Goal: Information Seeking & Learning: Learn about a topic

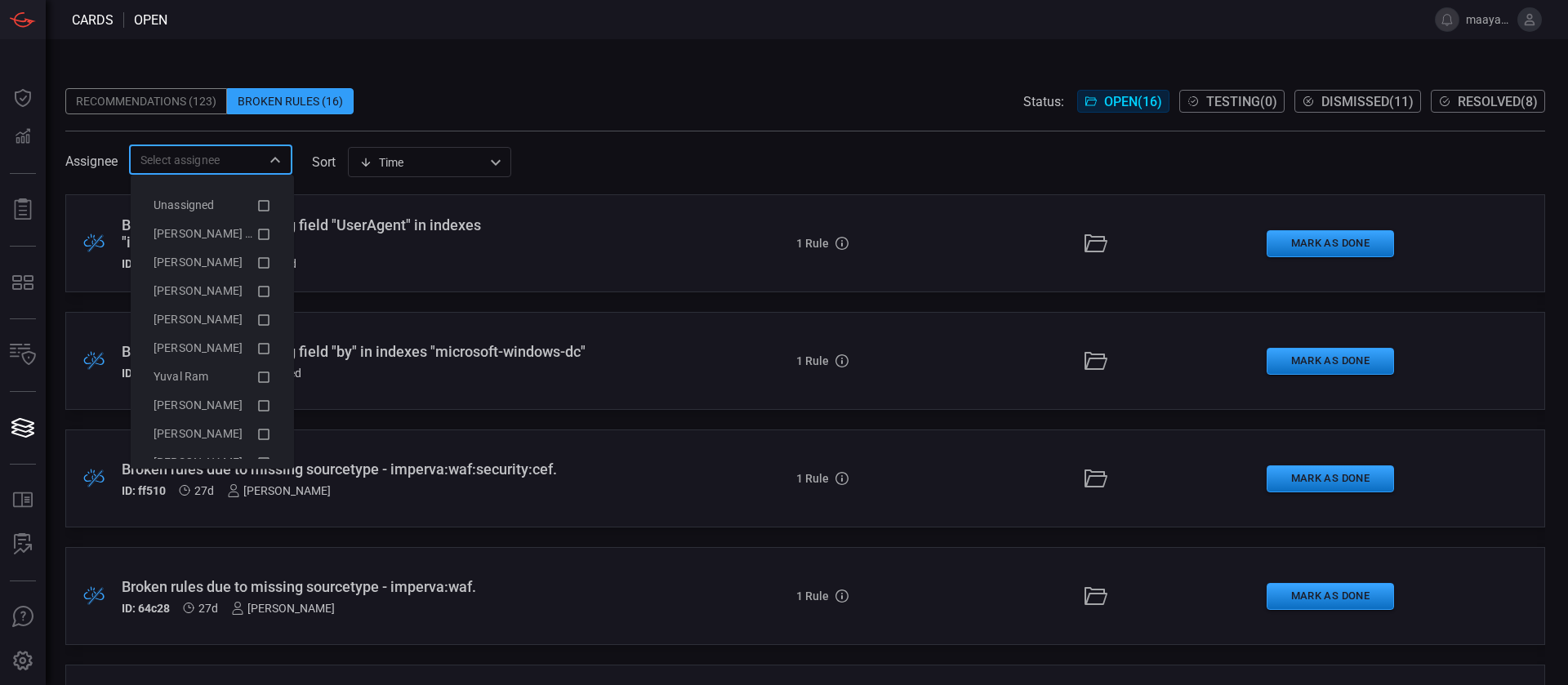
click at [210, 156] on input "text" at bounding box center [197, 159] width 127 height 20
click at [235, 233] on span "[PERSON_NAME] (Myself)" at bounding box center [220, 233] width 134 height 13
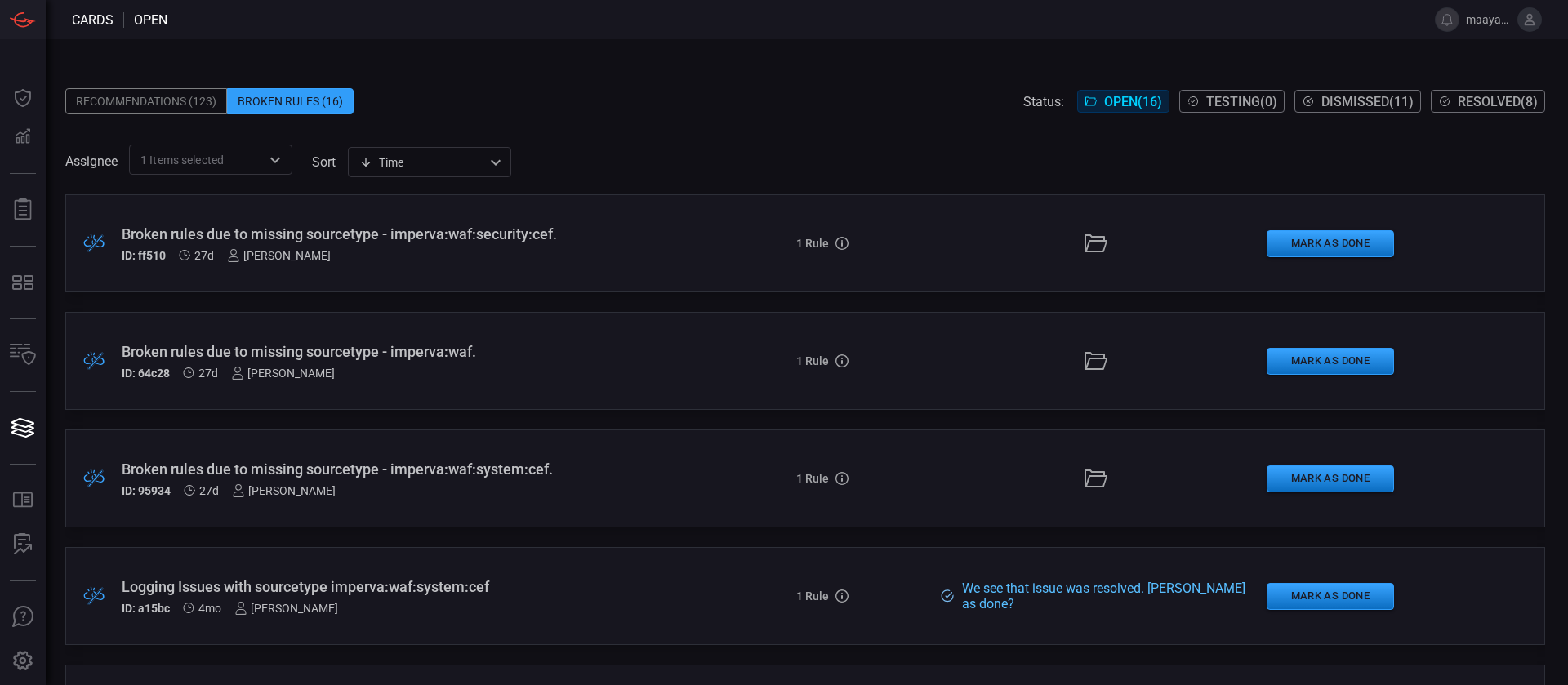
click at [634, 67] on span at bounding box center [805, 76] width 1479 height 25
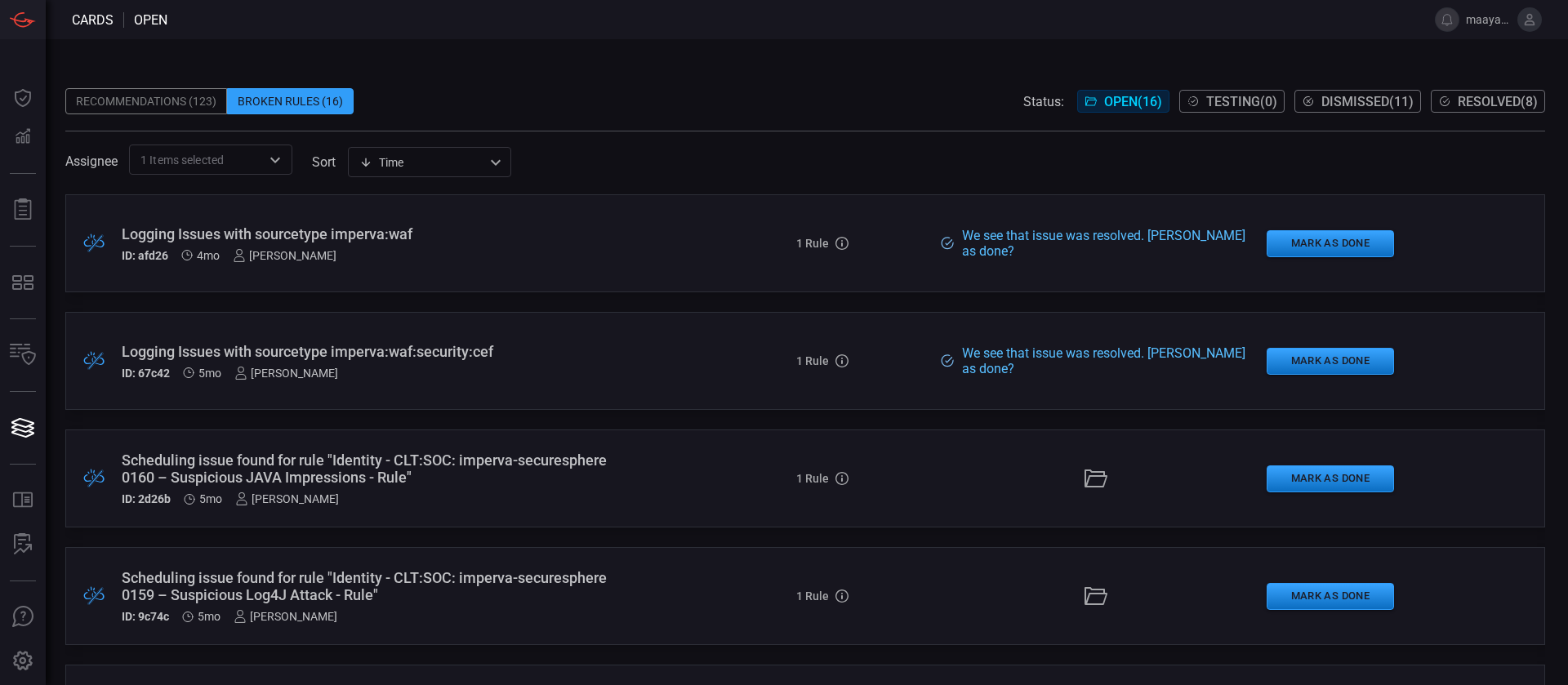
scroll to position [568, 0]
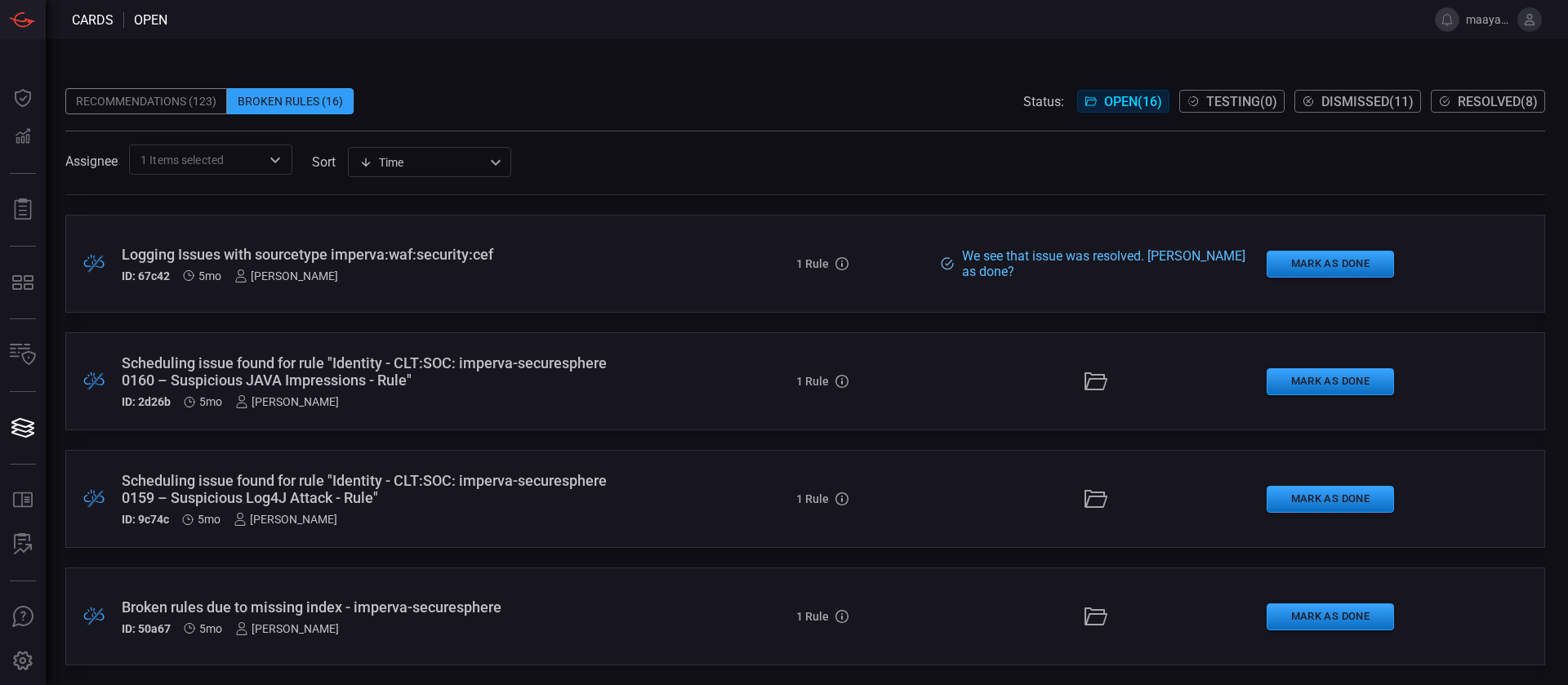
click at [450, 146] on div "Assignee 1 Items selected ​ sort Time visibleUpdateTime ​" at bounding box center [805, 160] width 1479 height 30
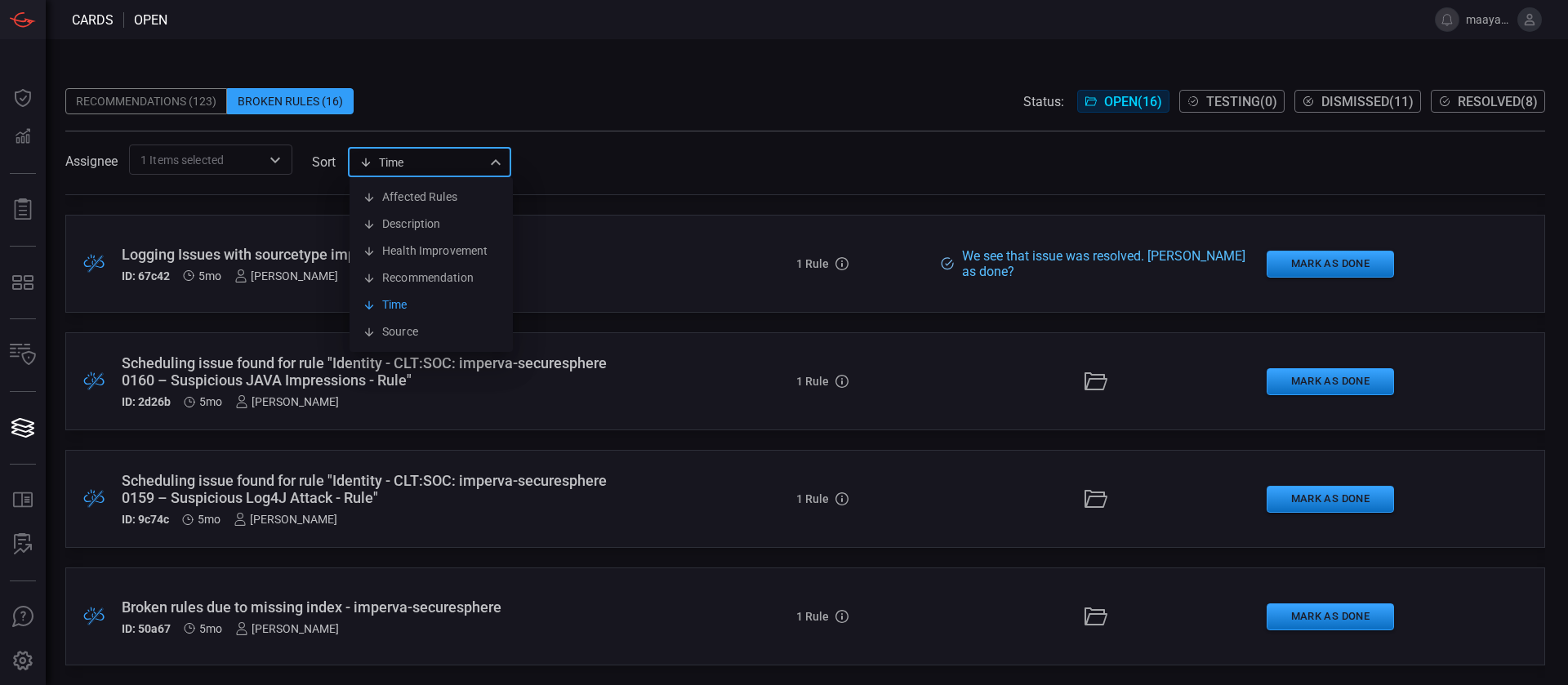
click at [435, 158] on div "Time visibleUpdateTime Affected Rules Description Health Improvement Recommenda…" at bounding box center [429, 162] width 163 height 30
click at [440, 185] on li "Affected Rules" at bounding box center [431, 197] width 163 height 27
type input "affectedRules"
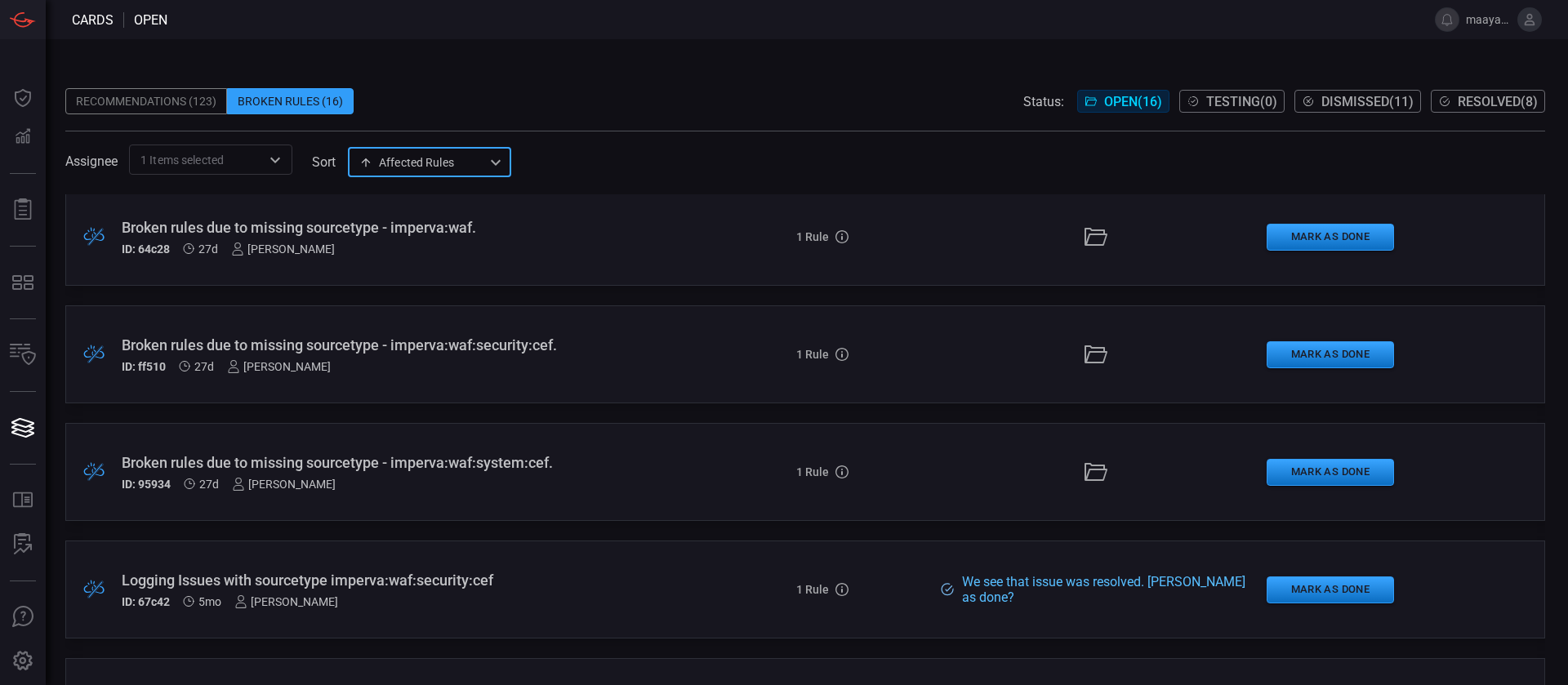
scroll to position [490, 0]
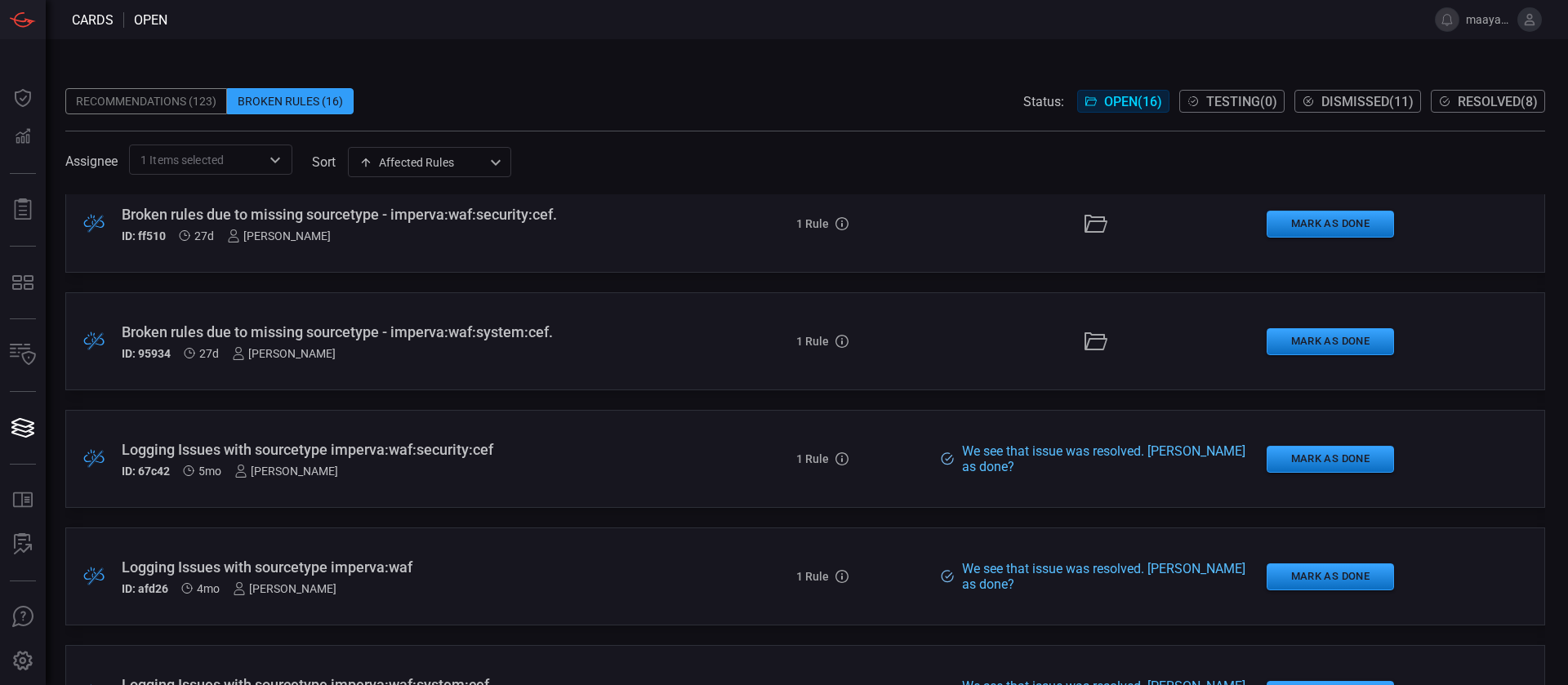
click at [487, 330] on div "Broken rules due to missing sourcetype - imperva:waf:system:cef." at bounding box center [380, 332] width 519 height 17
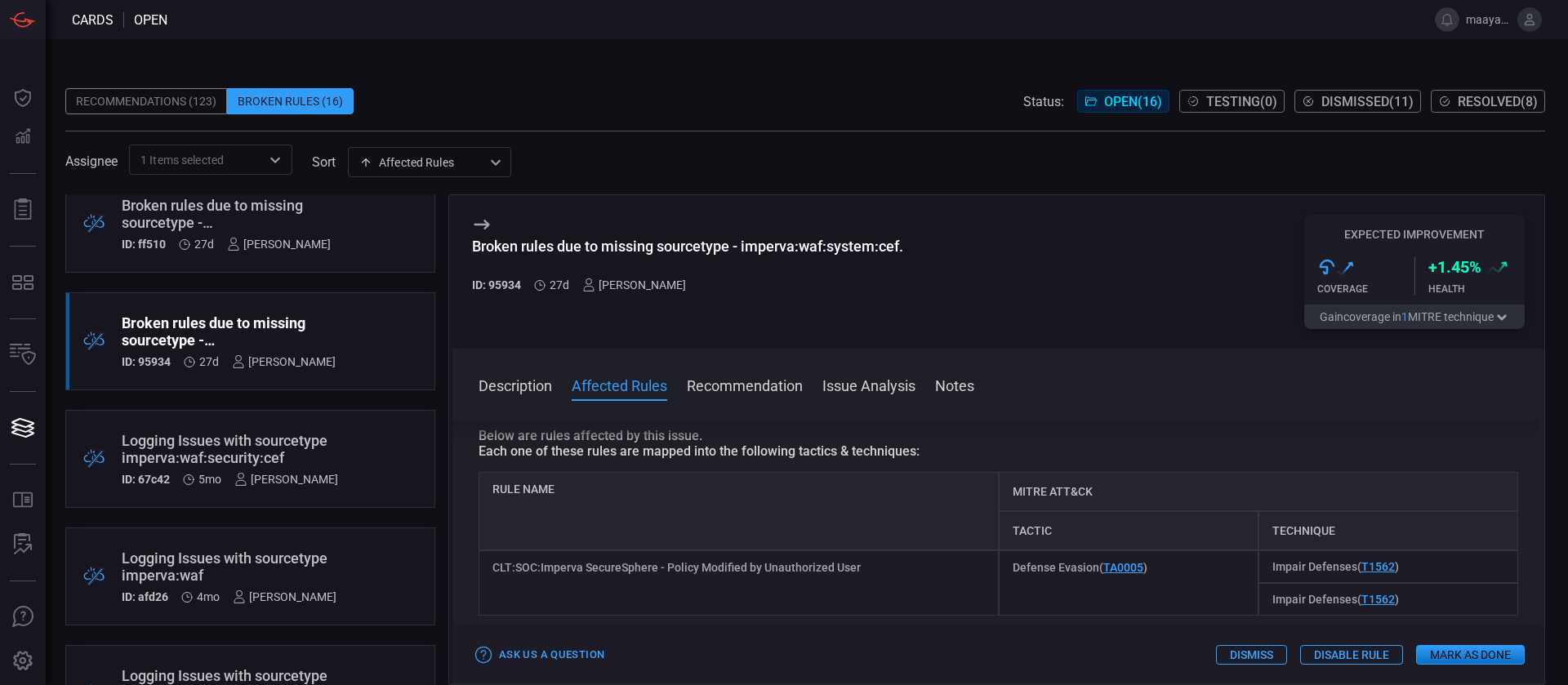
scroll to position [129, 0]
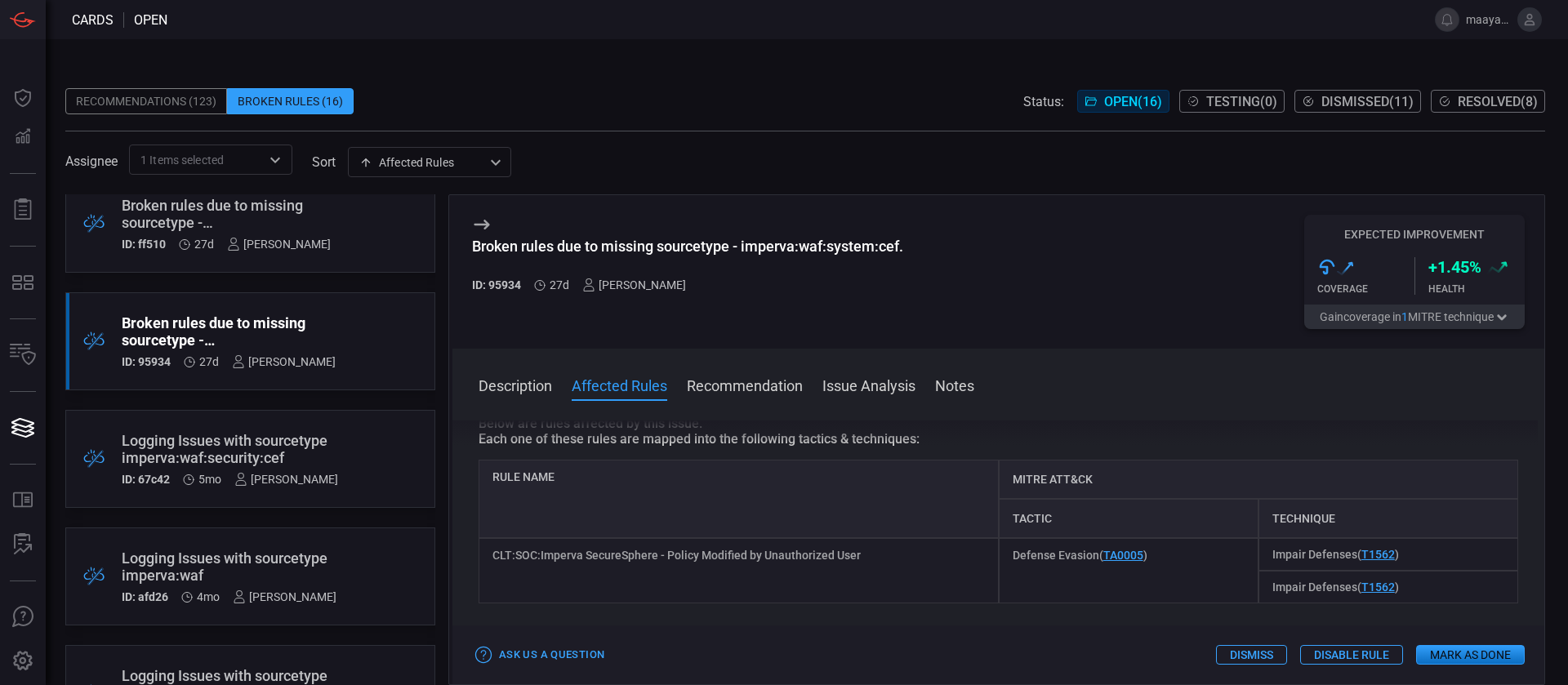
click at [481, 218] on icon at bounding box center [482, 224] width 20 height 20
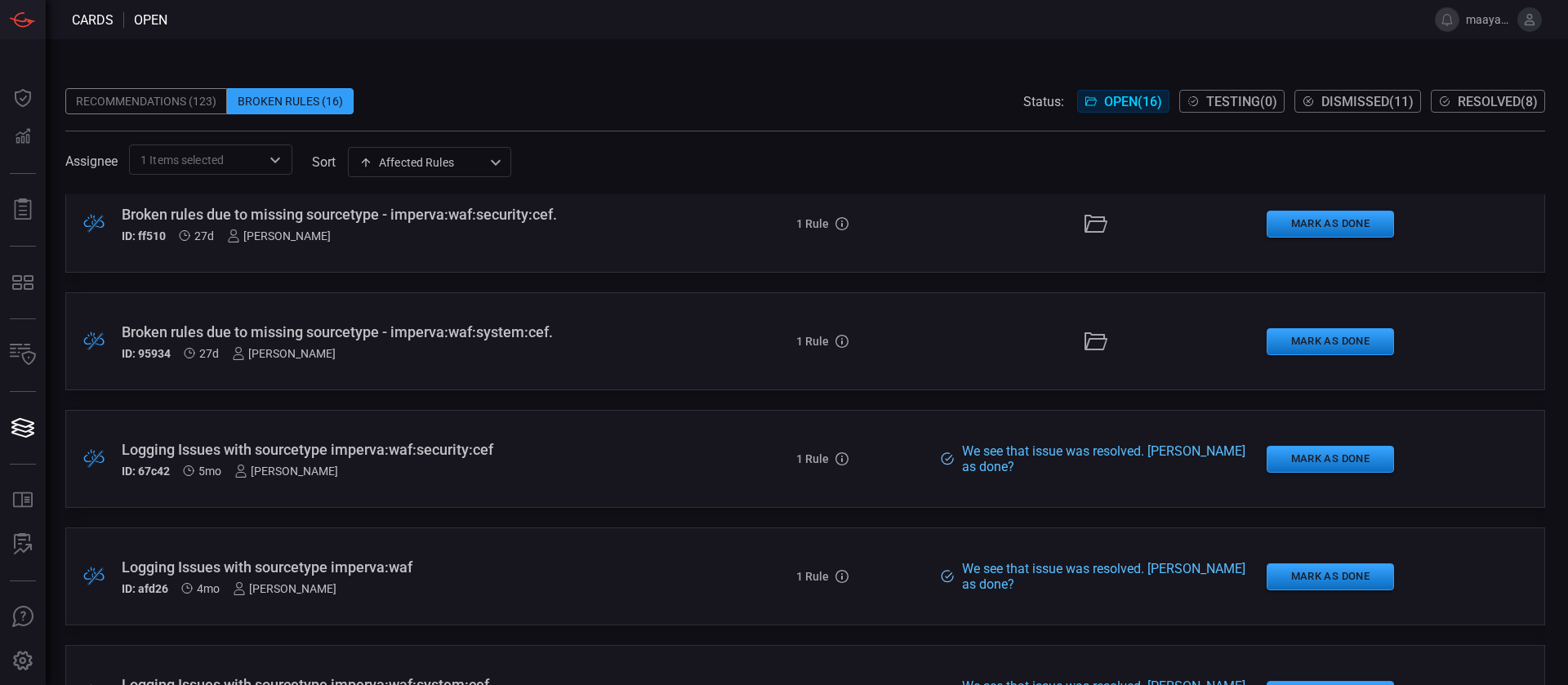
scroll to position [568, 0]
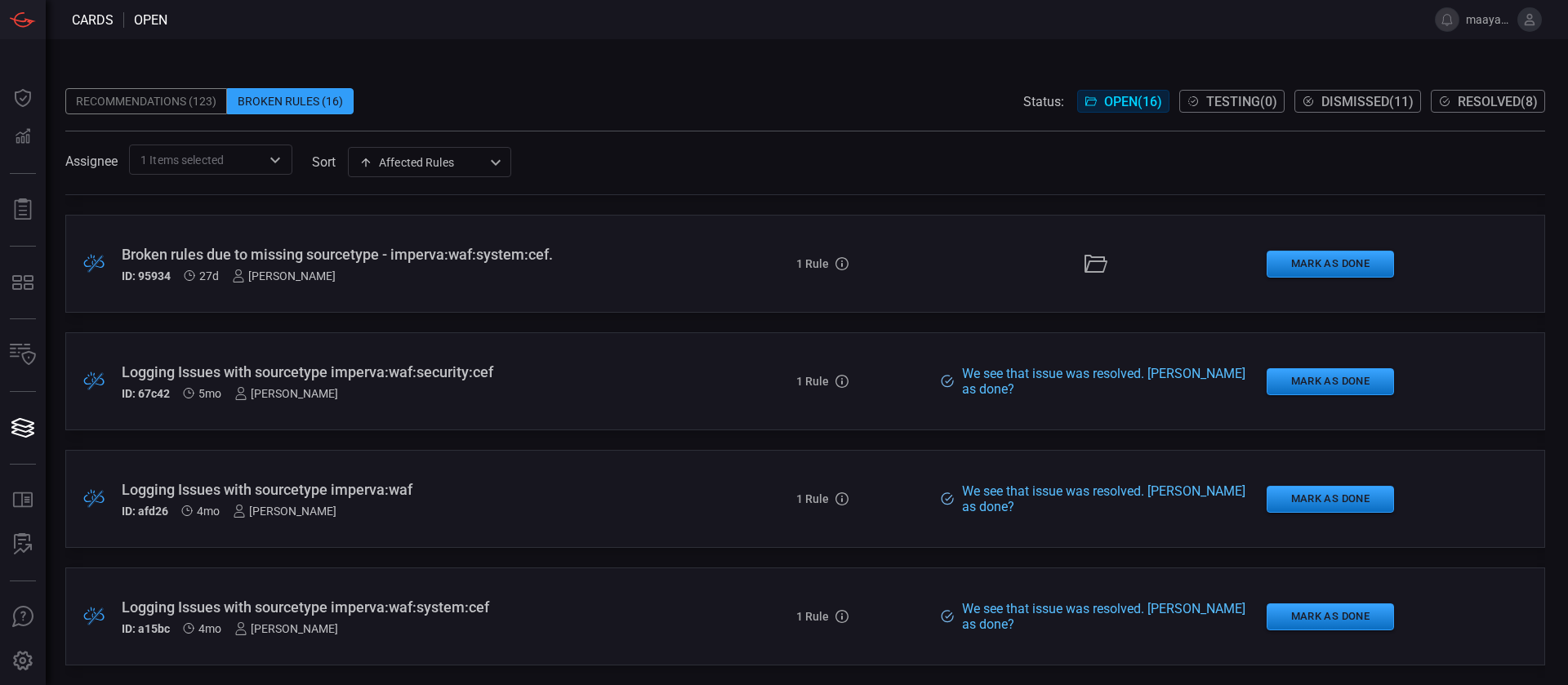
click at [468, 376] on div "Logging Issues with sourcetype imperva:waf:security:cef" at bounding box center [380, 372] width 519 height 17
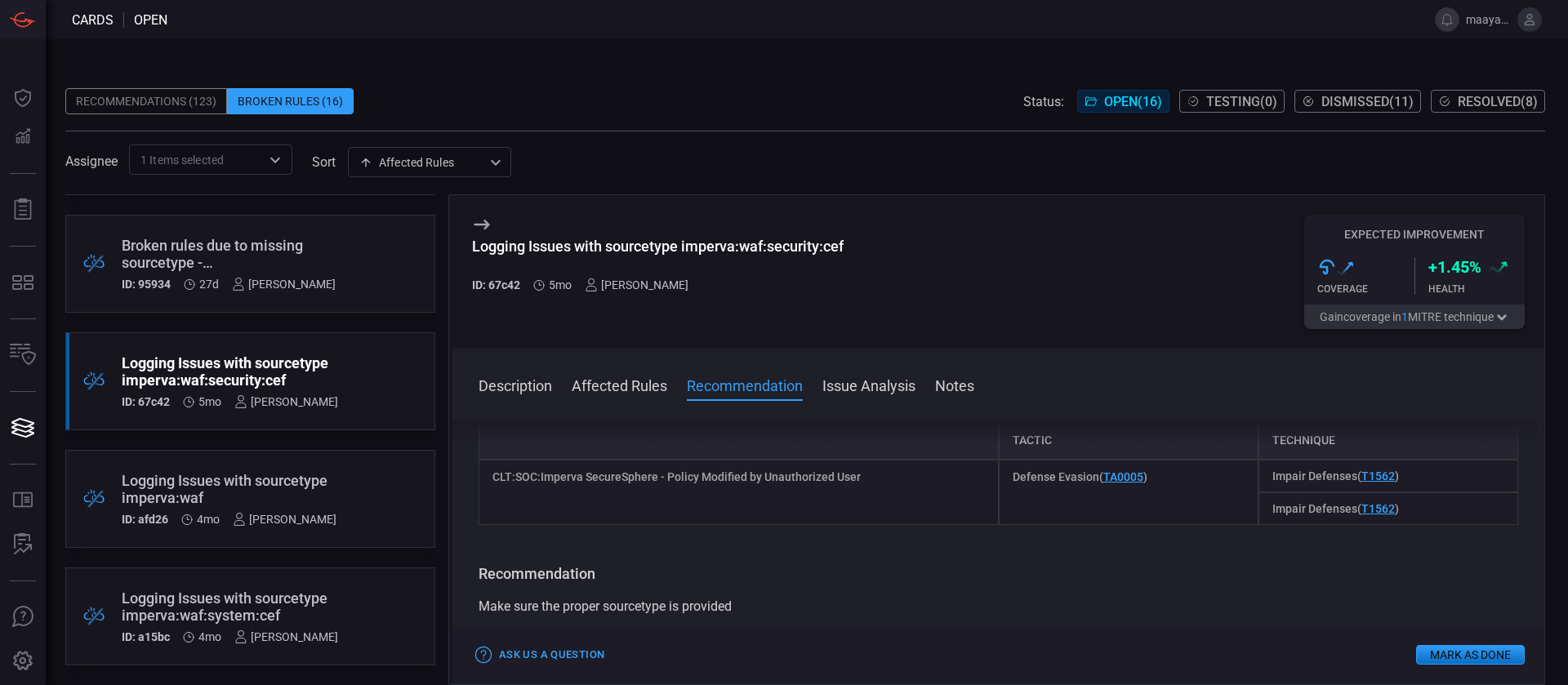
scroll to position [164, 0]
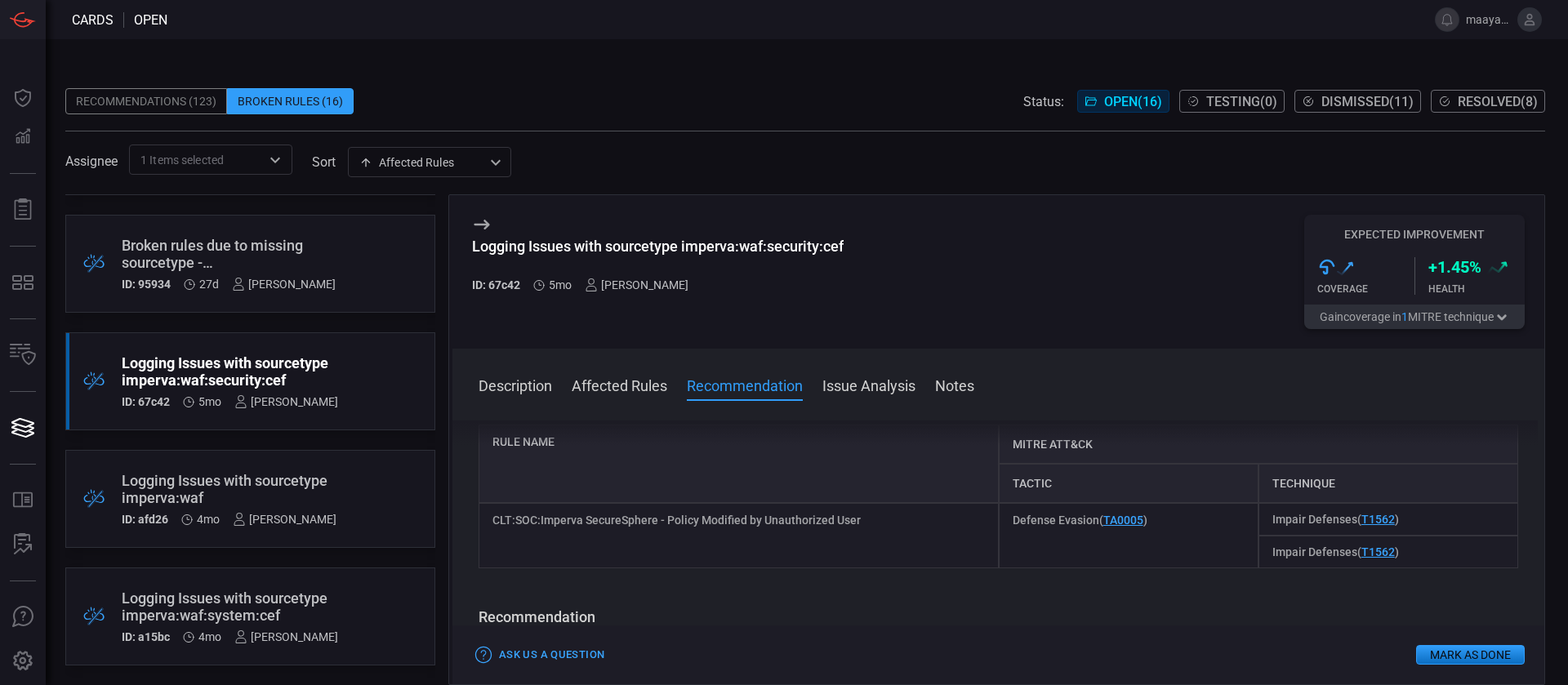
click at [263, 507] on div "Logging Issues with sourcetype imperva:waf" at bounding box center [229, 489] width 215 height 35
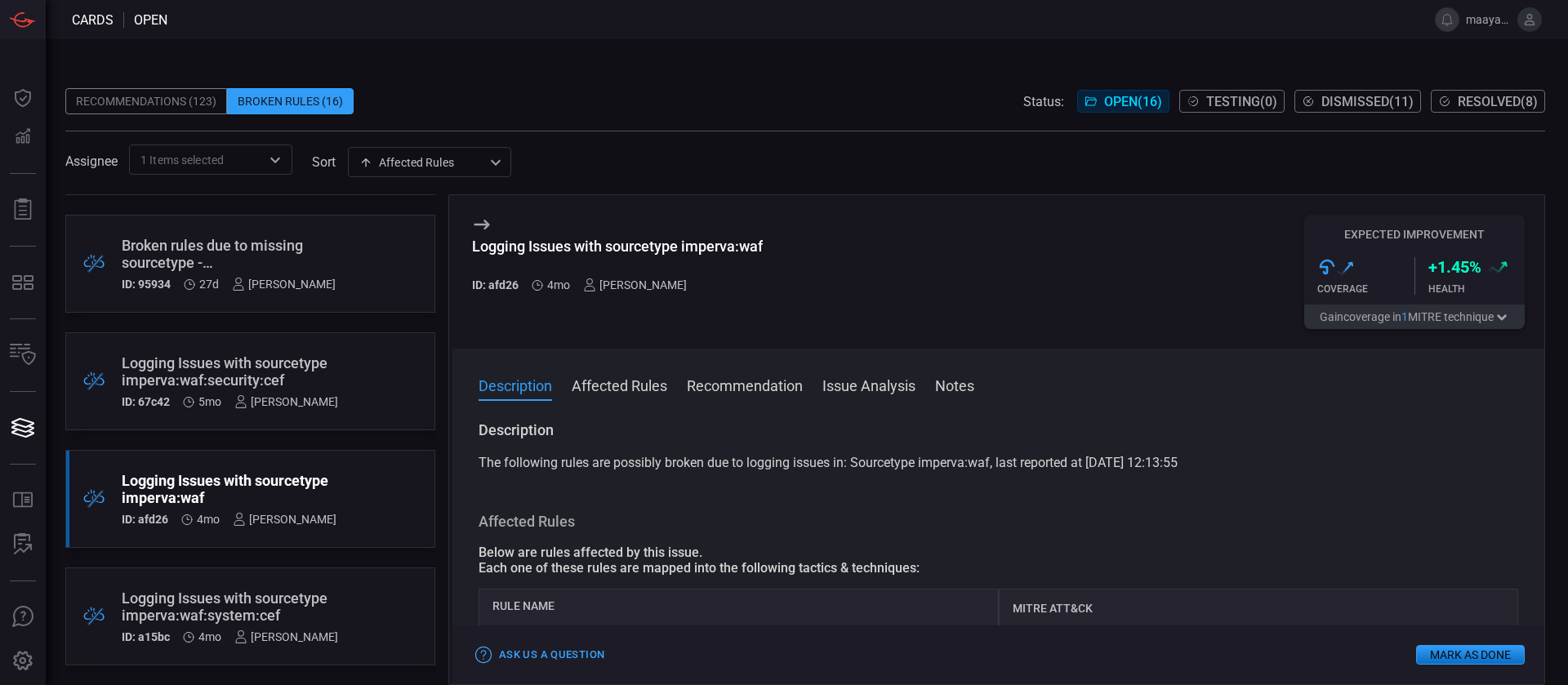
click at [304, 594] on div "Logging Issues with sourcetype imperva:waf:system:cef" at bounding box center [230, 607] width 216 height 35
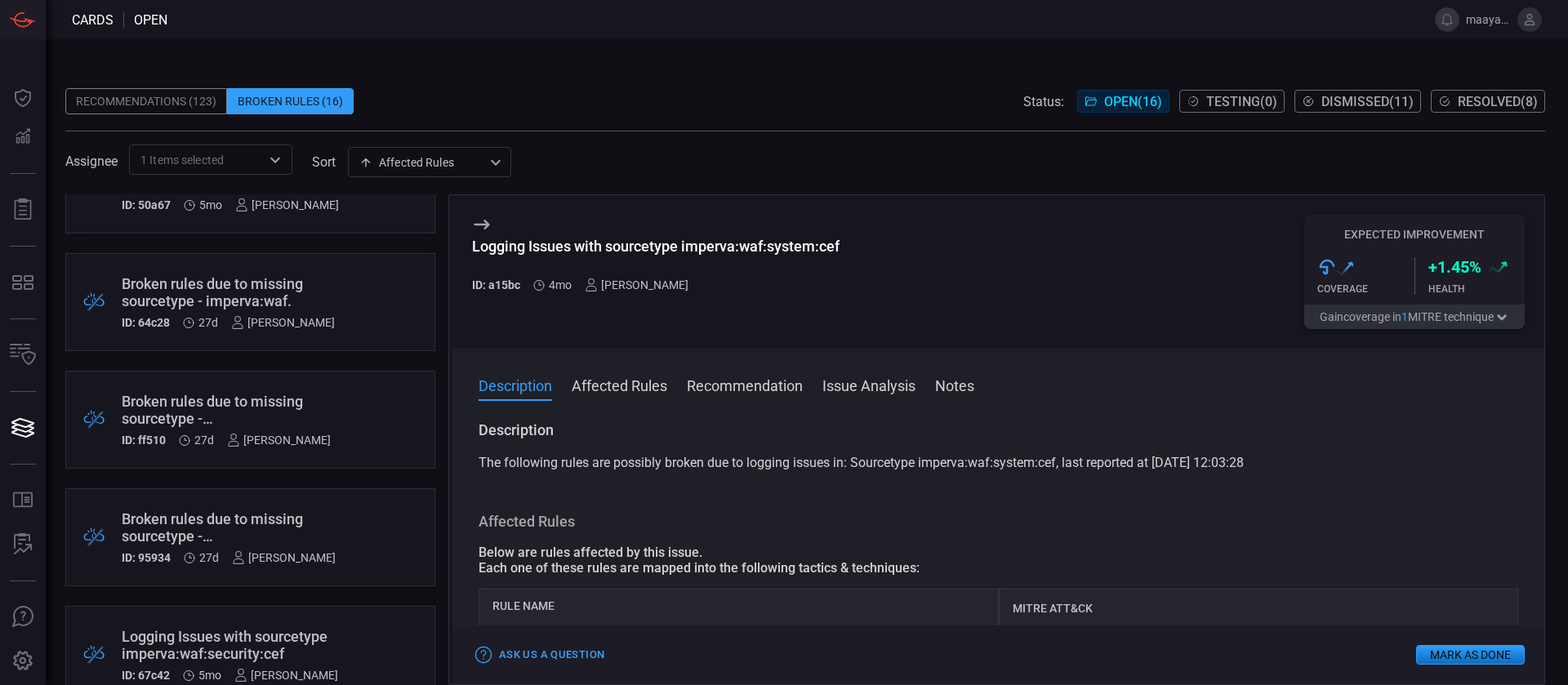
scroll to position [291, 0]
click at [252, 394] on div ".broken_cards_icon_0{fill:#39A4FF;} .broken_cards_icon_1{fill:none;stroke:#1918…" at bounding box center [250, 423] width 370 height 98
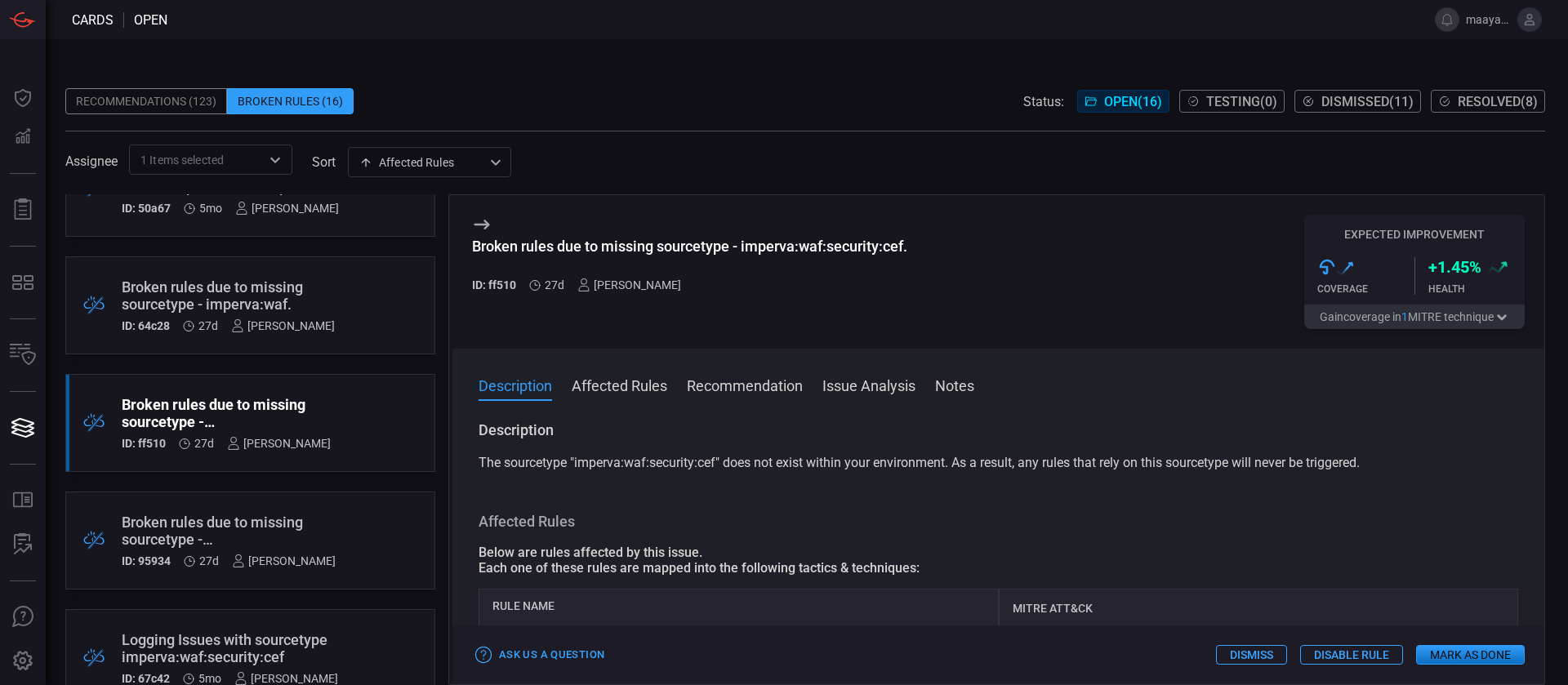
click at [214, 298] on div "Broken rules due to missing sourcetype - imperva:waf." at bounding box center [228, 295] width 213 height 35
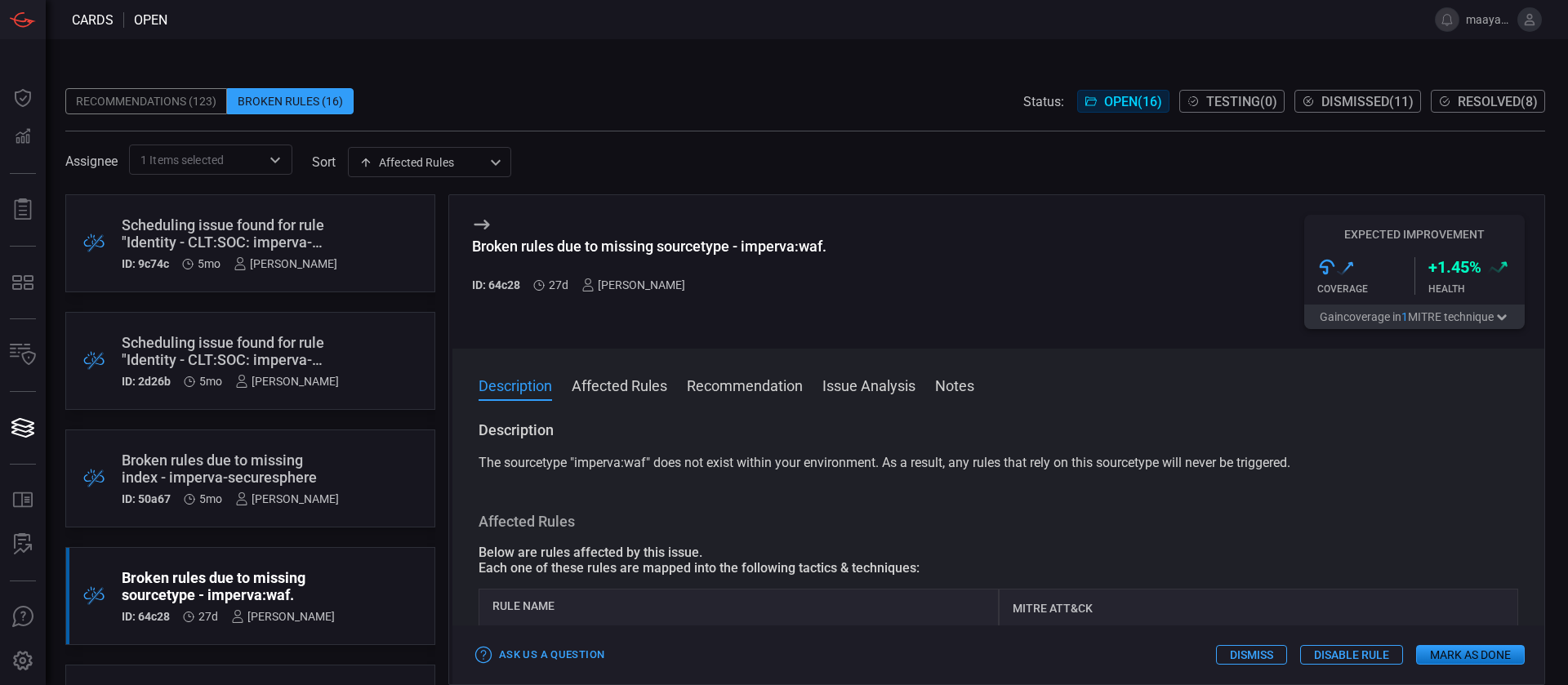
click at [280, 461] on div "Broken rules due to missing index - imperva-securesphere" at bounding box center [230, 468] width 217 height 35
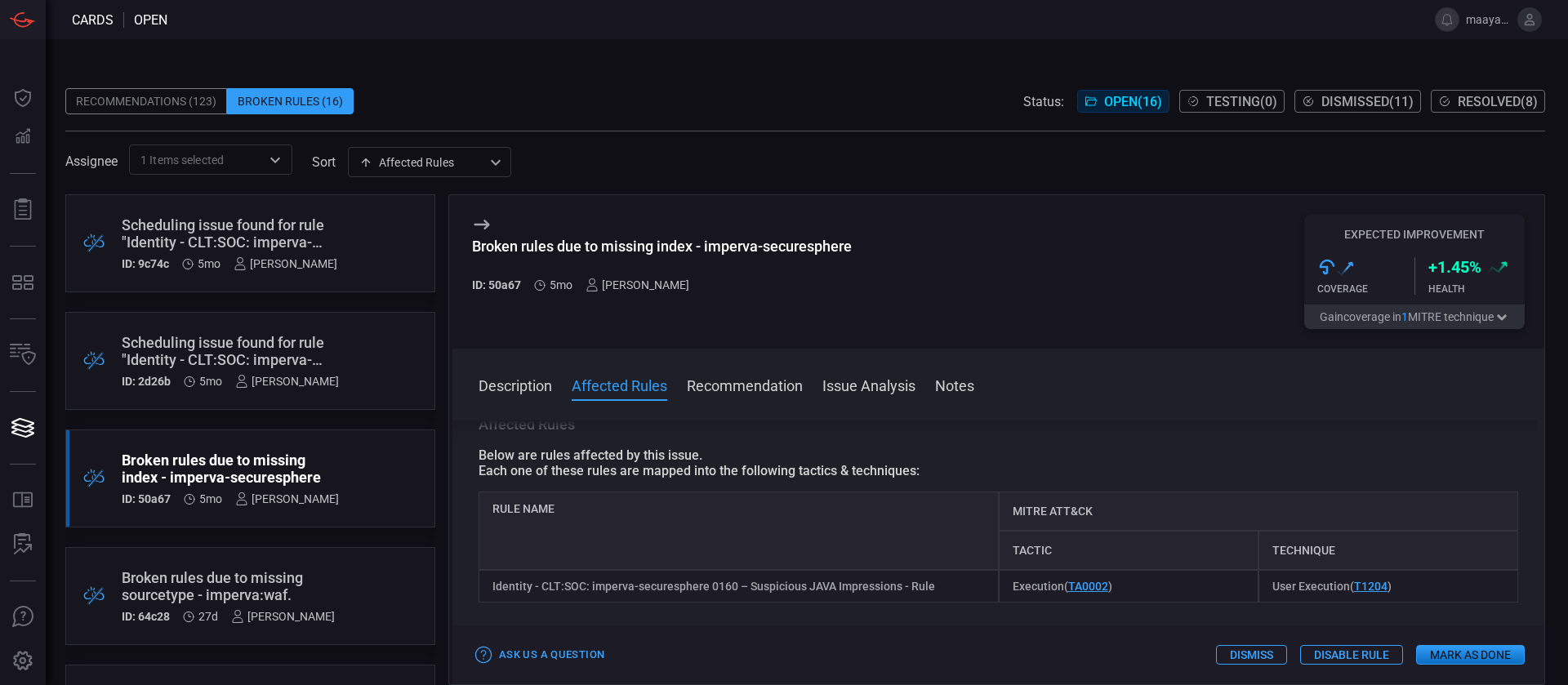
scroll to position [106, 0]
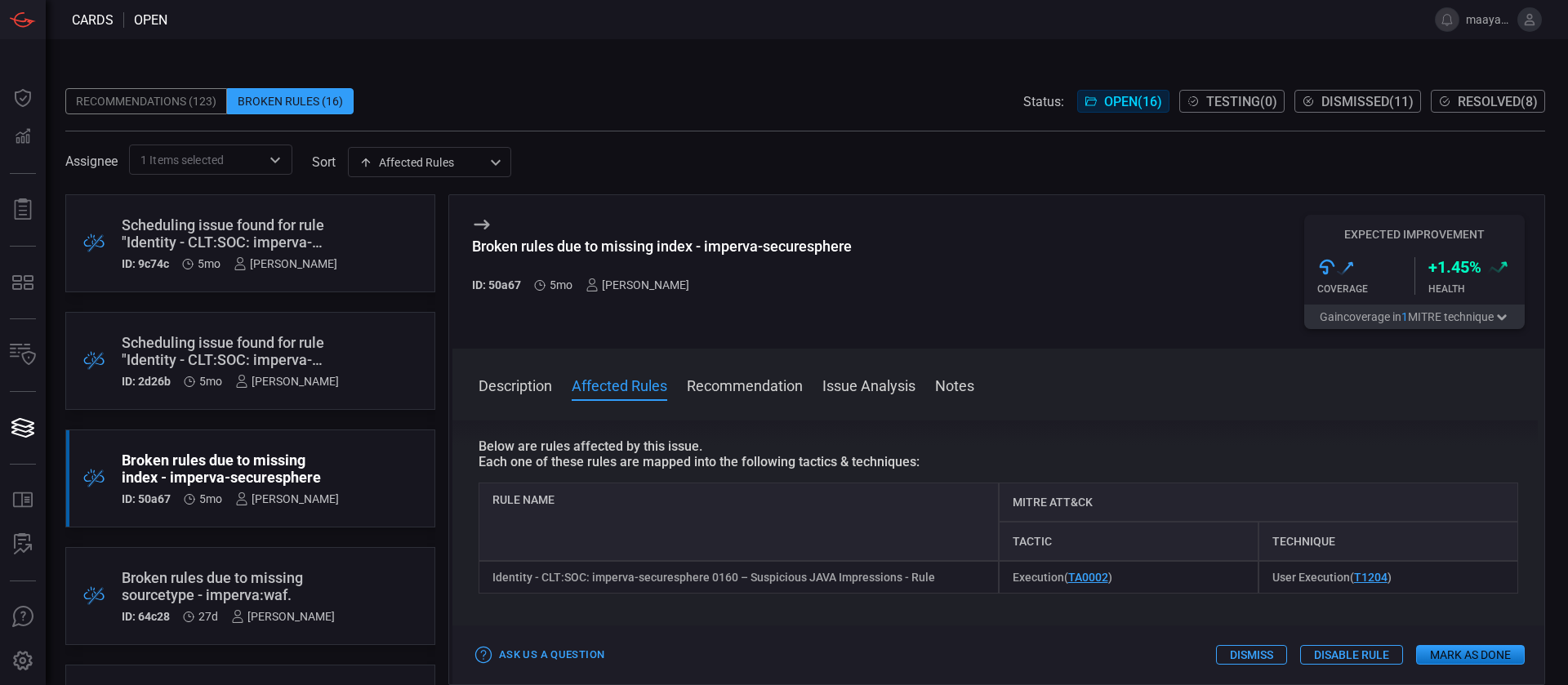
click at [239, 358] on div "Scheduling issue found for rule "Identity - CLT:SOC: imperva-securesphere 0160 …" at bounding box center [230, 351] width 217 height 35
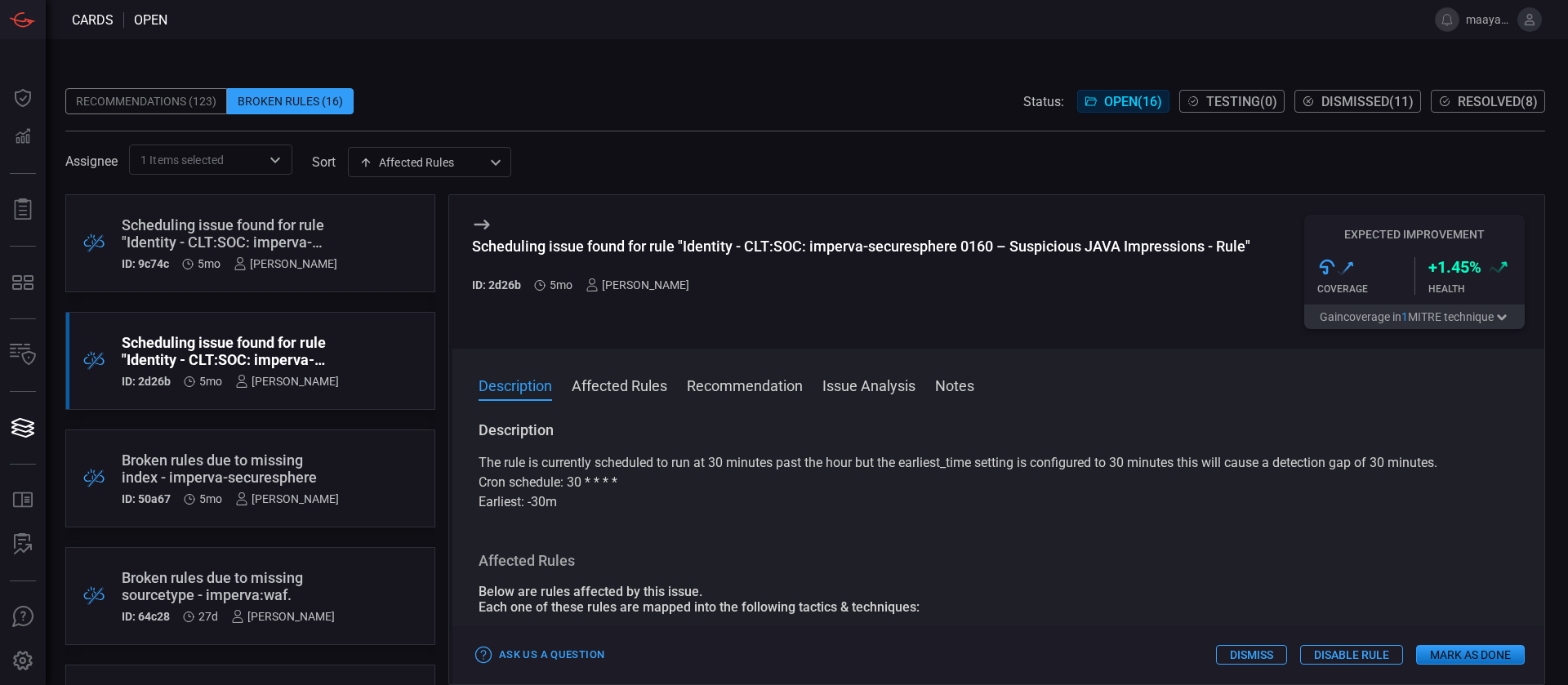
click at [286, 217] on div "Scheduling issue found for rule "Identity - CLT:SOC: imperva-securesphere 0159 …" at bounding box center [229, 233] width 216 height 35
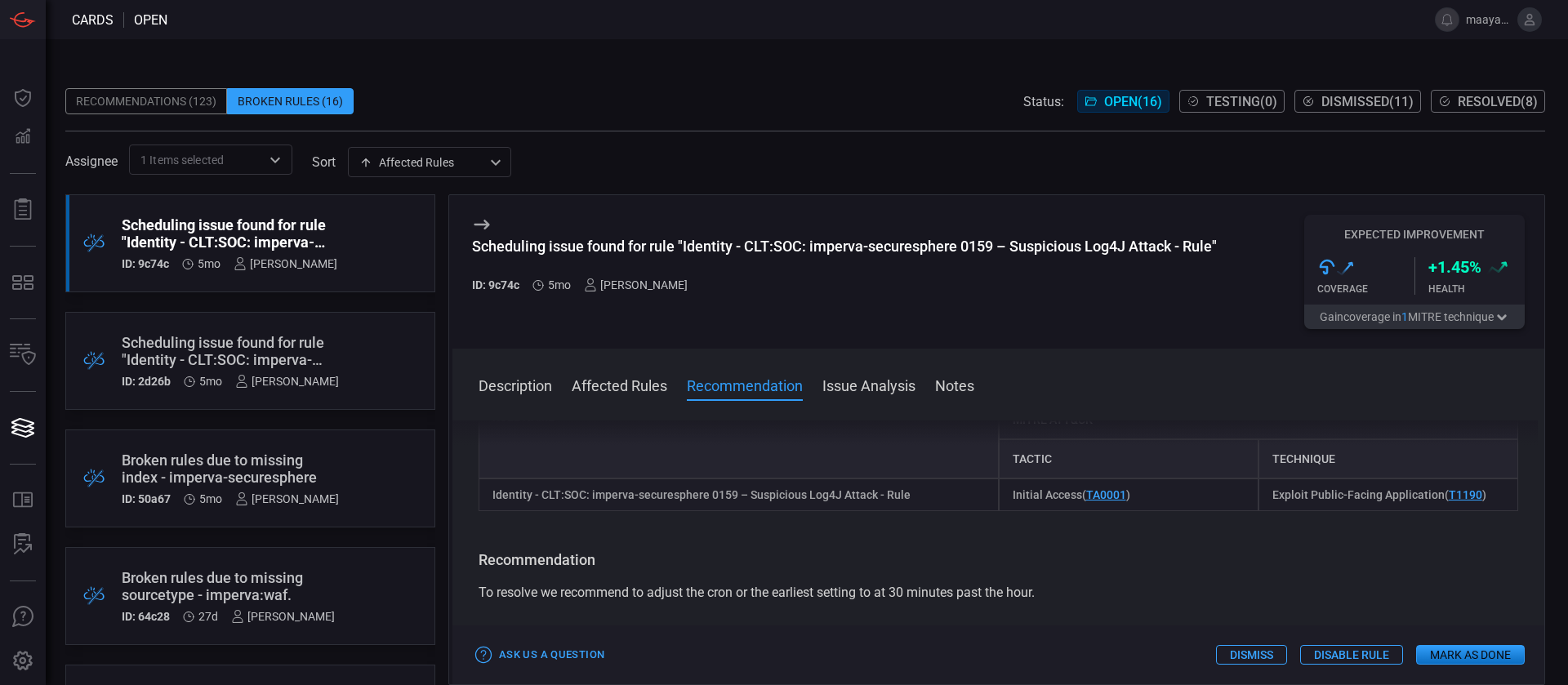
scroll to position [227, 0]
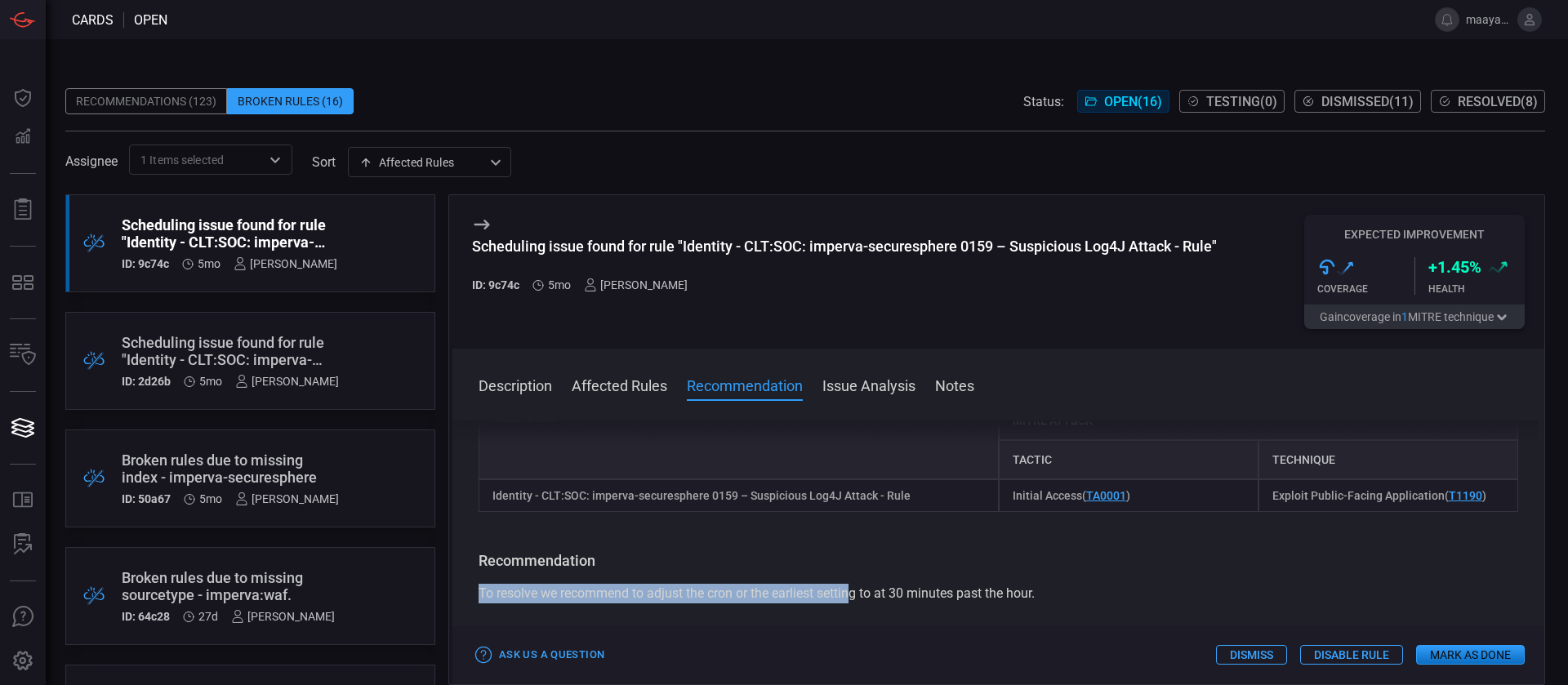
drag, startPoint x: 474, startPoint y: 592, endPoint x: 858, endPoint y: 593, distance: 384.0
click at [858, 593] on div "Description The rule is currently scheduled to run at 30 minutes past the hour …" at bounding box center [998, 549] width 1092 height 258
click at [858, 593] on span "To resolve we recommend to adjust the cron or the earliest setting to at 30 min…" at bounding box center [757, 593] width 556 height 15
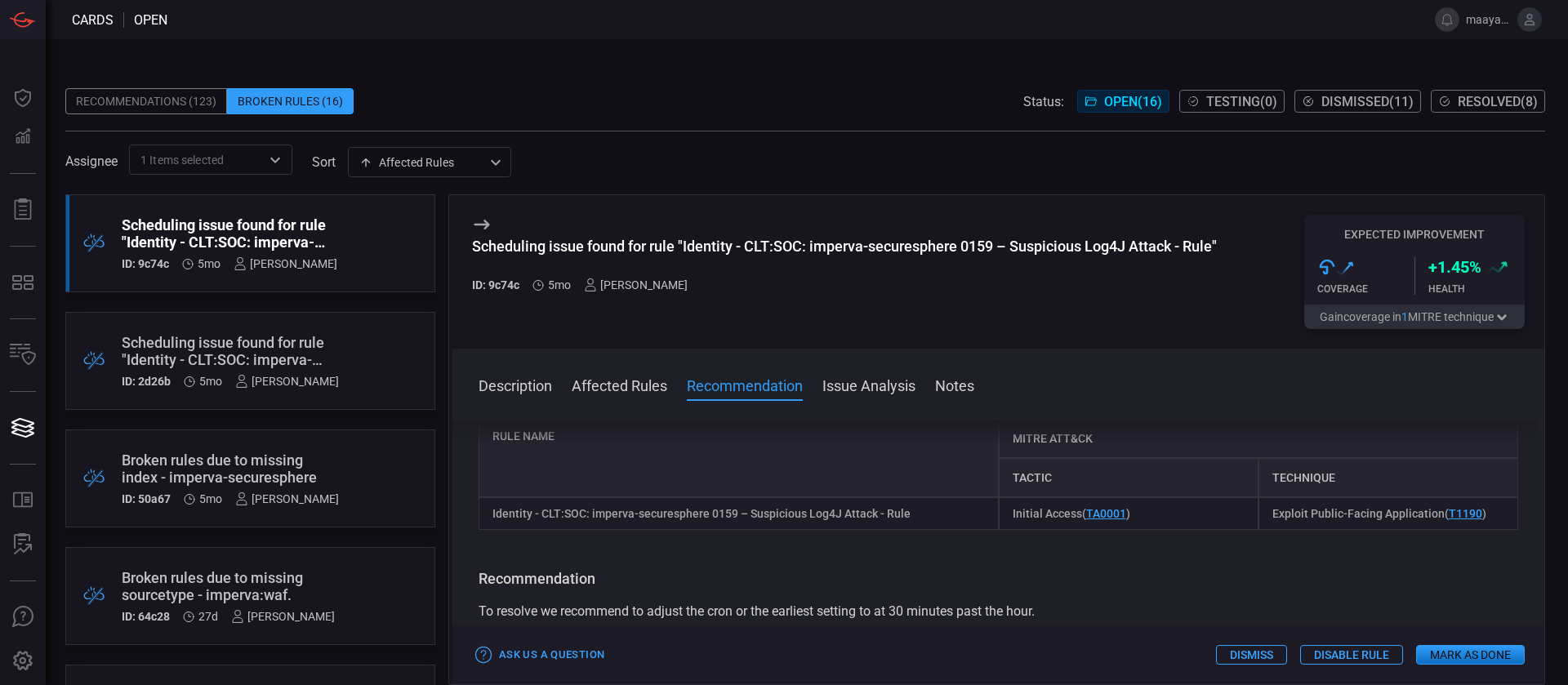
scroll to position [196, 0]
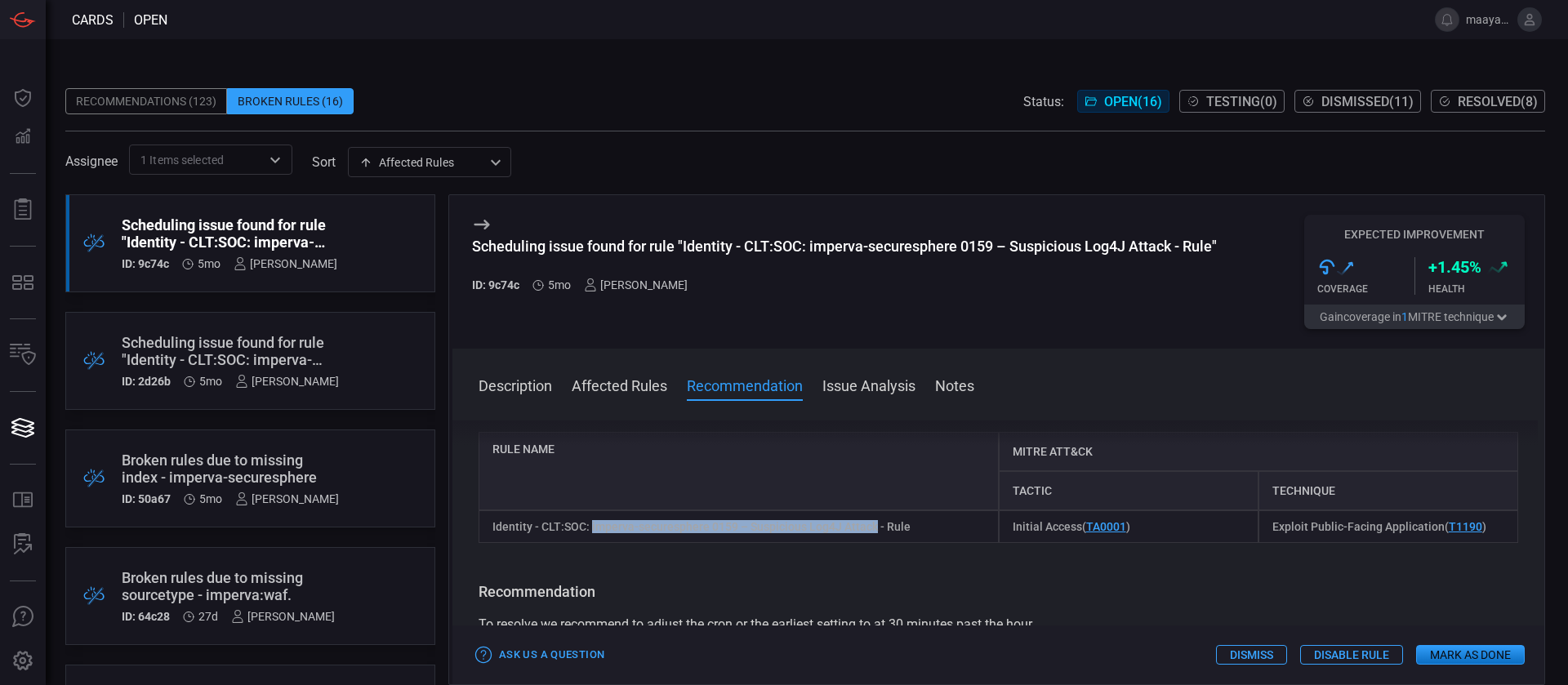
drag, startPoint x: 874, startPoint y: 531, endPoint x: 590, endPoint y: 531, distance: 284.0
click at [590, 531] on div "Identity - CLT:SOC: imperva-securesphere 0159 – Suspicious Log4J Attack - Rule" at bounding box center [739, 526] width 520 height 33
copy div "imperva-securesphere 0159 – Suspicious Log4J Attack"
click at [192, 95] on div "Recommendations (123)" at bounding box center [146, 100] width 161 height 26
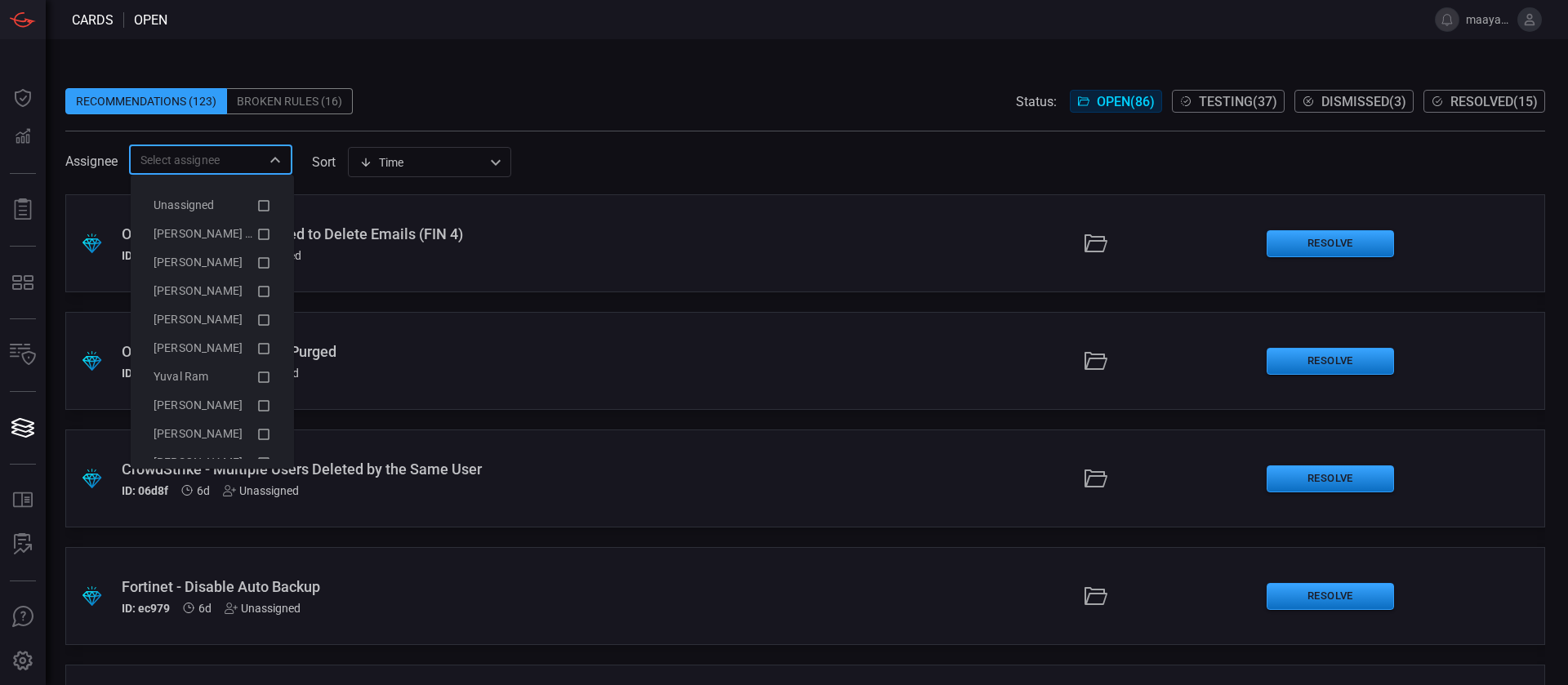
click at [229, 159] on input "text" at bounding box center [197, 159] width 127 height 20
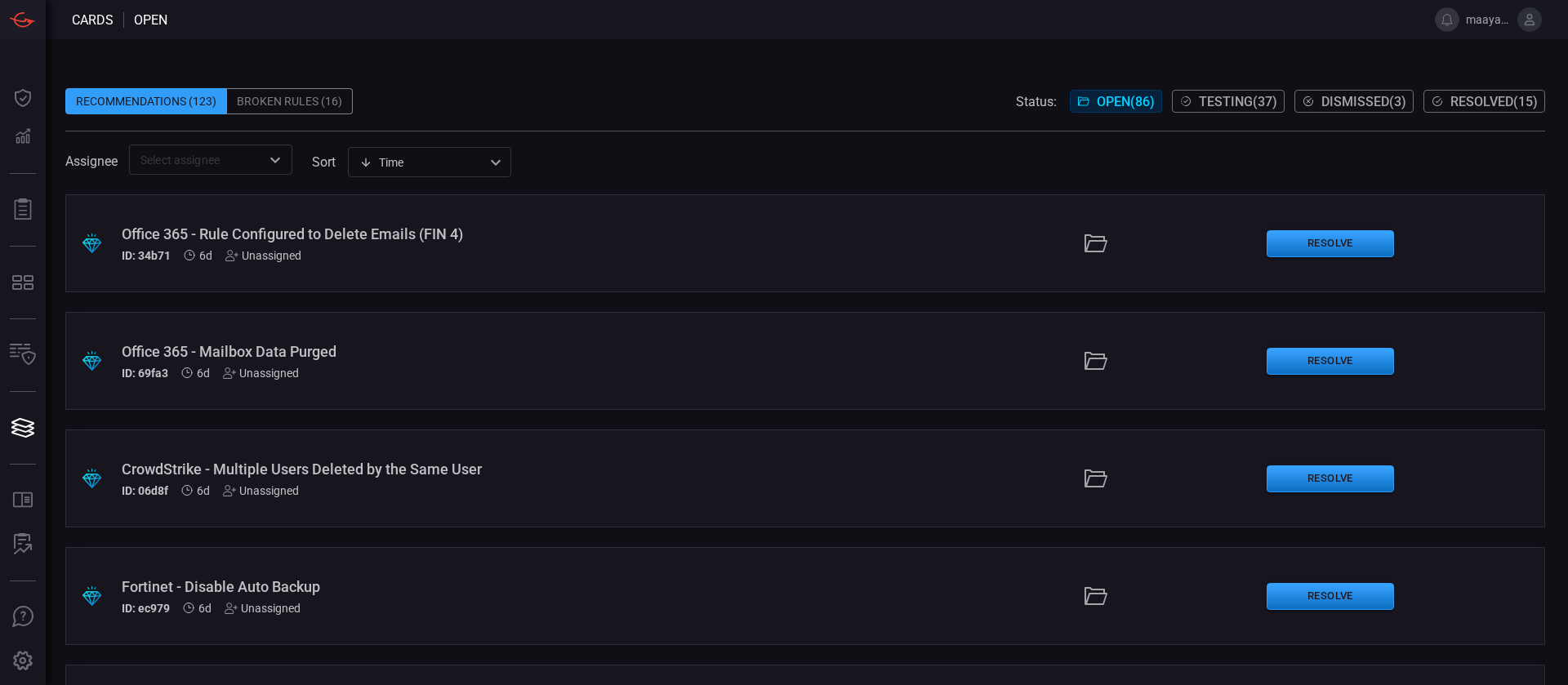
click at [593, 153] on div "Assignee ​ sort Time visibleUpdateTime ​" at bounding box center [805, 160] width 1479 height 30
click at [1199, 98] on span "Testing ( 37 )" at bounding box center [1238, 101] width 78 height 15
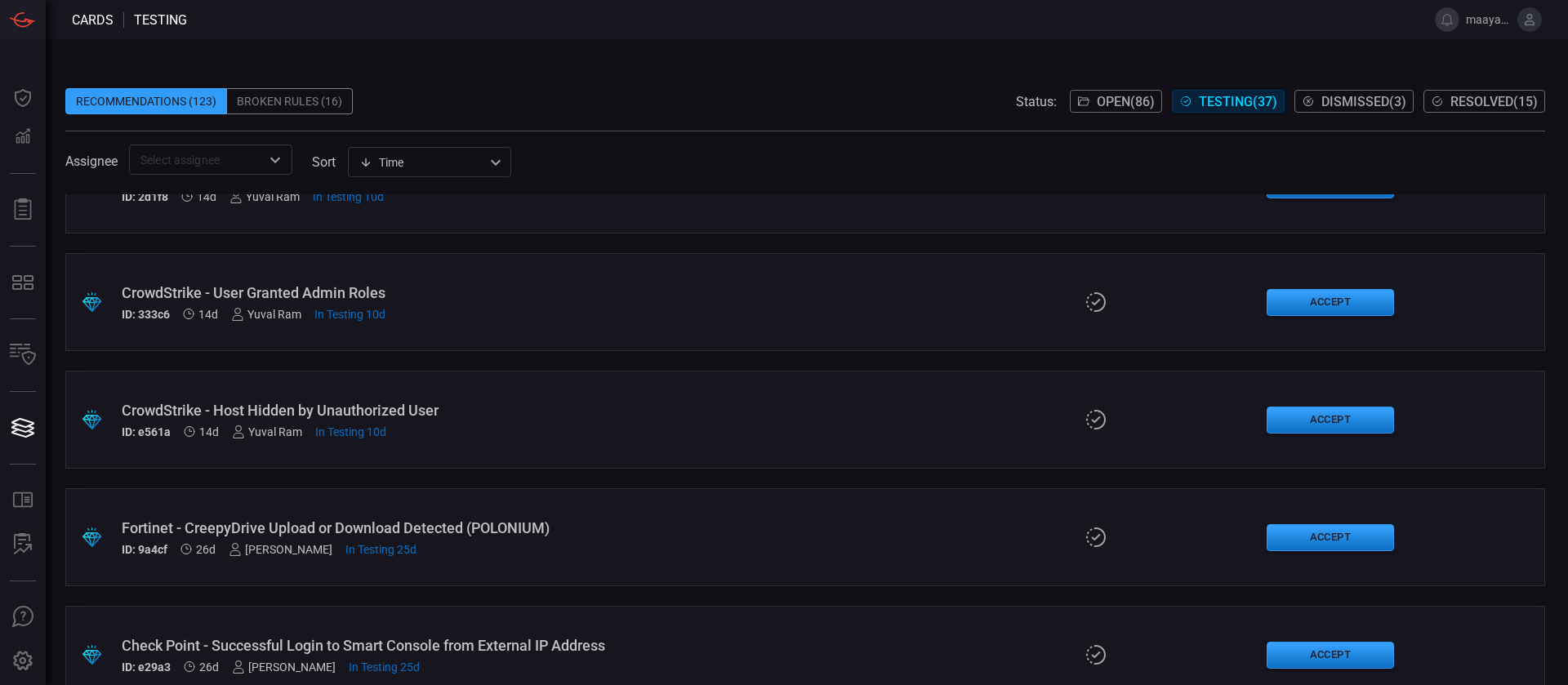
scroll to position [137, 0]
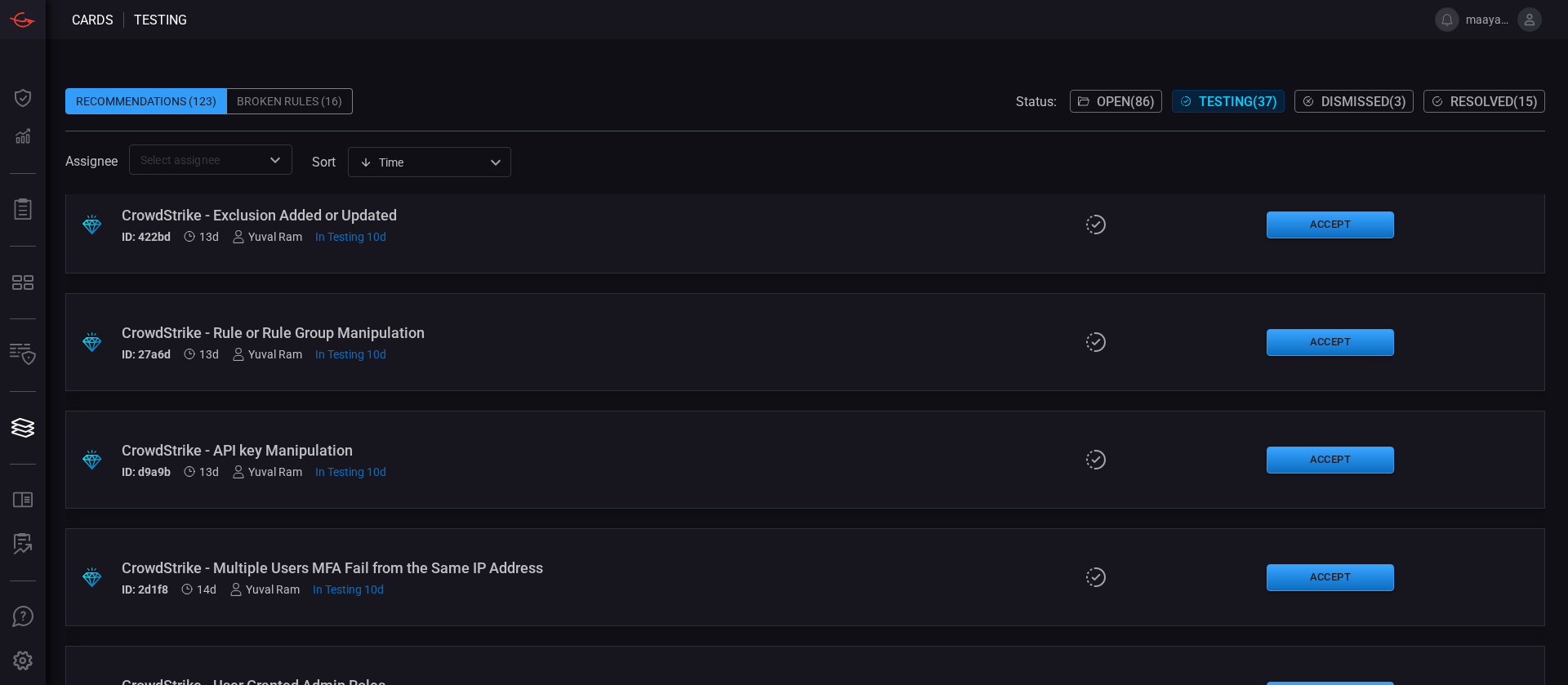
click at [1366, 106] on span "Dismissed ( 3 )" at bounding box center [1364, 101] width 85 height 15
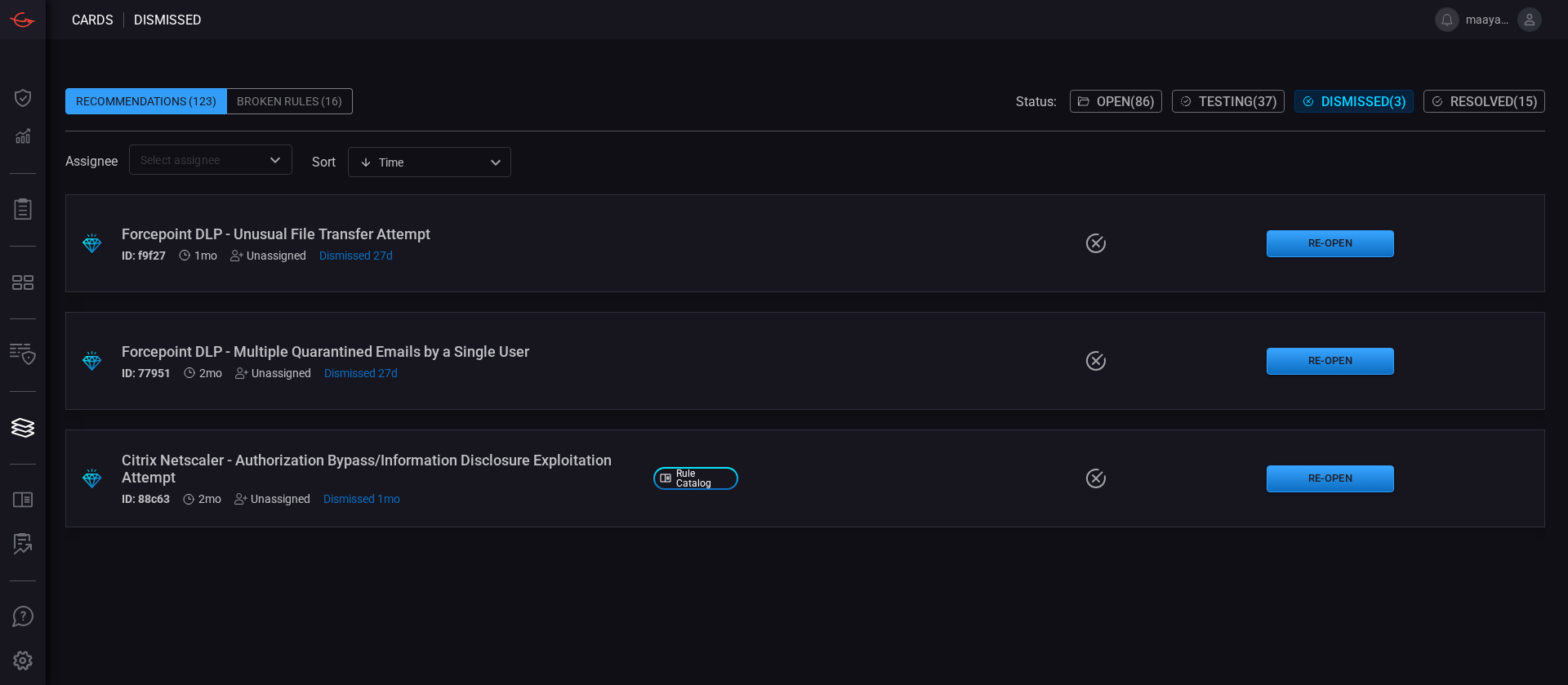
click at [1475, 104] on span "Resolved ( 15 )" at bounding box center [1494, 101] width 88 height 15
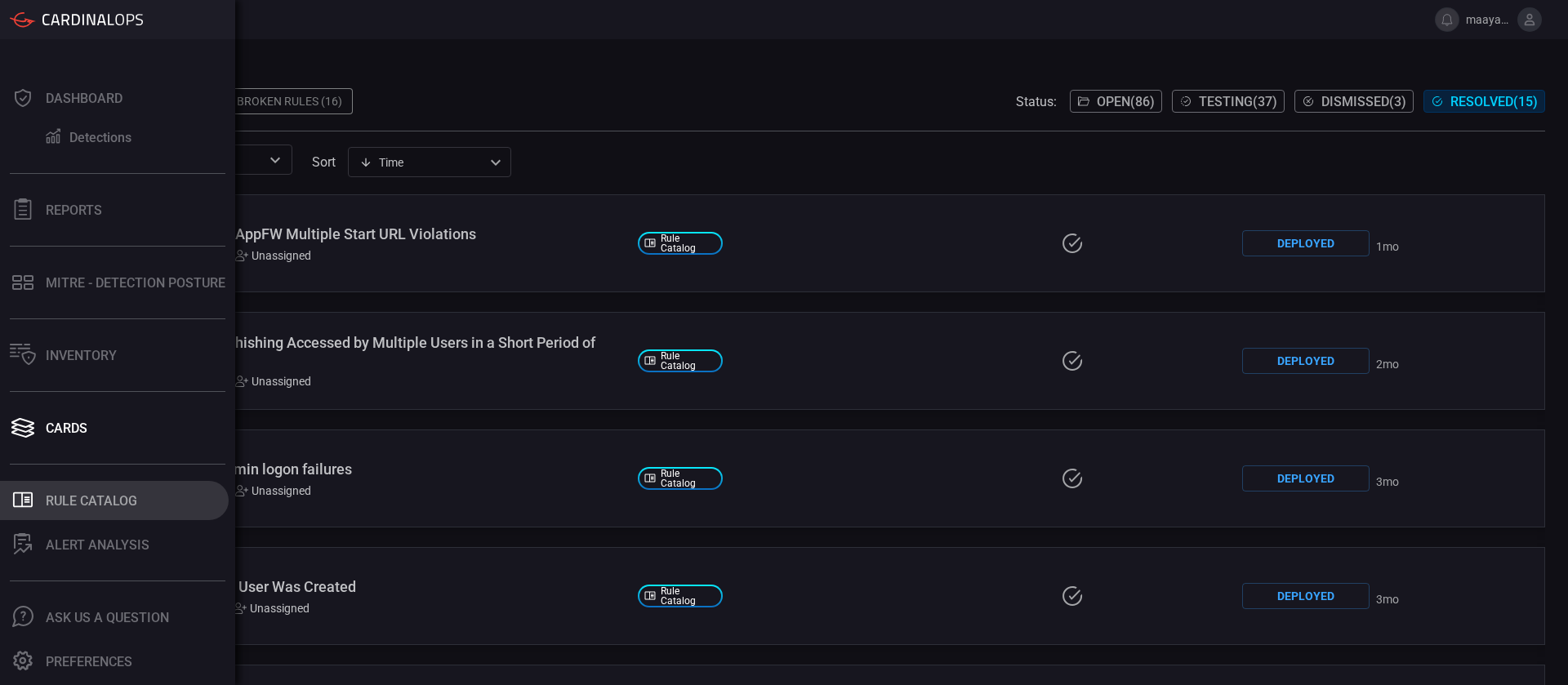
click at [118, 502] on div "Rule Catalog" at bounding box center [91, 500] width 91 height 15
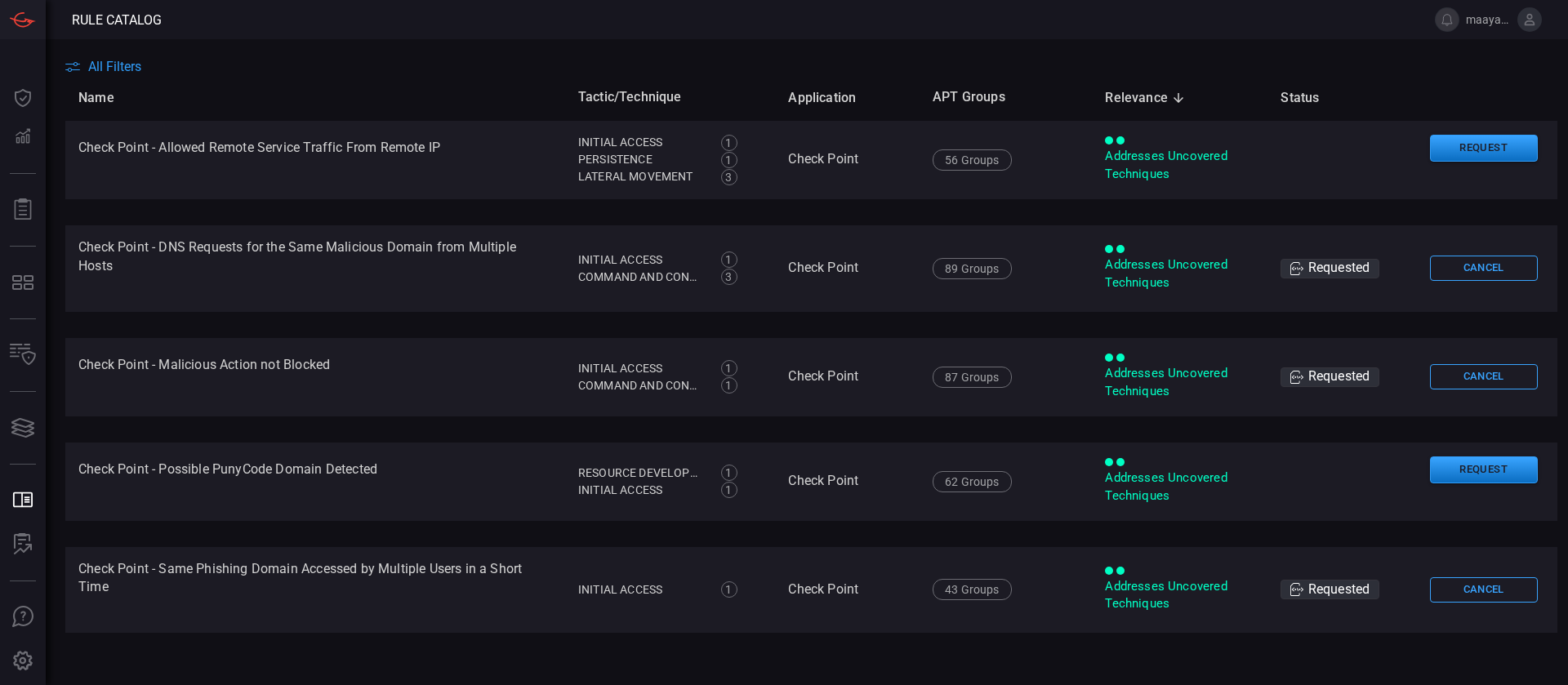
click at [125, 67] on span "All Filters" at bounding box center [114, 66] width 53 height 15
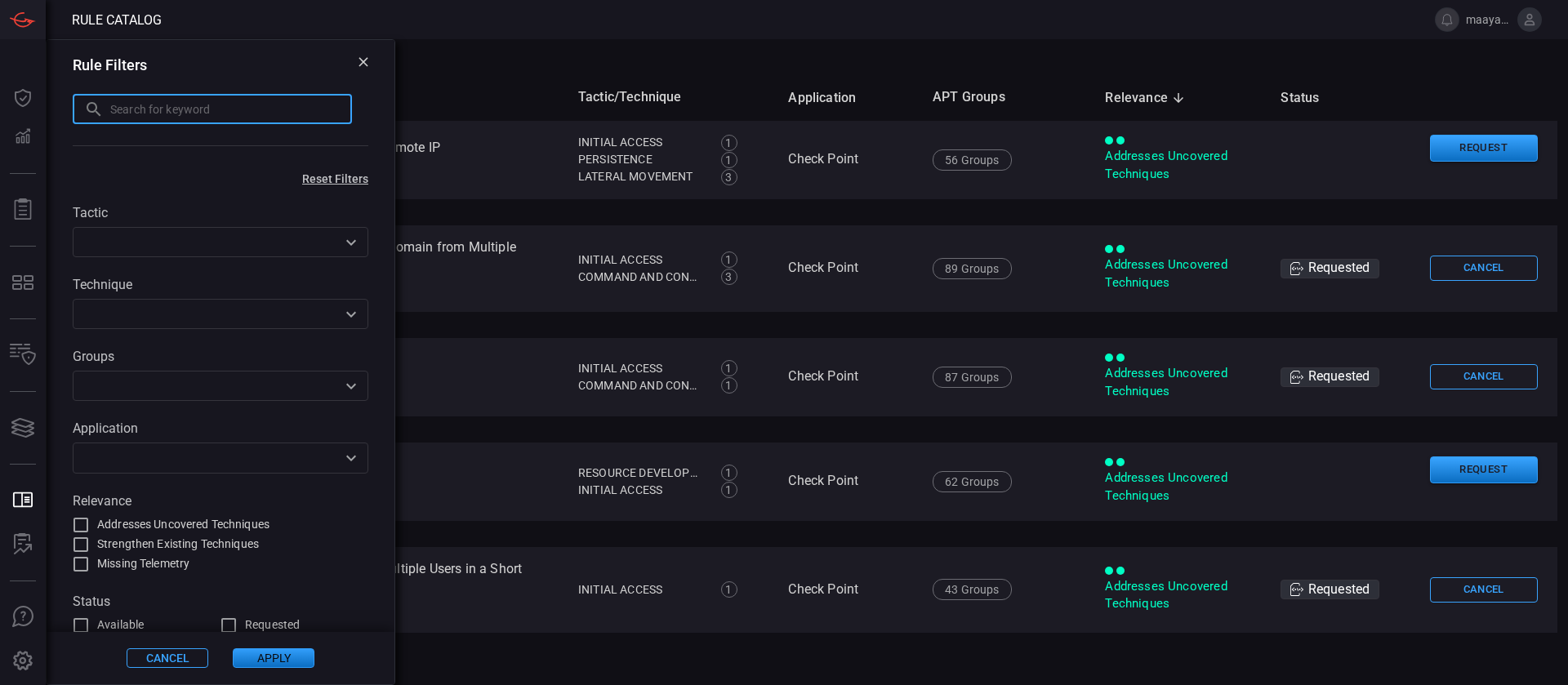
click at [153, 121] on input "text" at bounding box center [231, 109] width 242 height 30
paste input "imperva-securesphere"
type input "imperva-securesphere"
click at [263, 660] on button "Apply" at bounding box center [273, 658] width 82 height 20
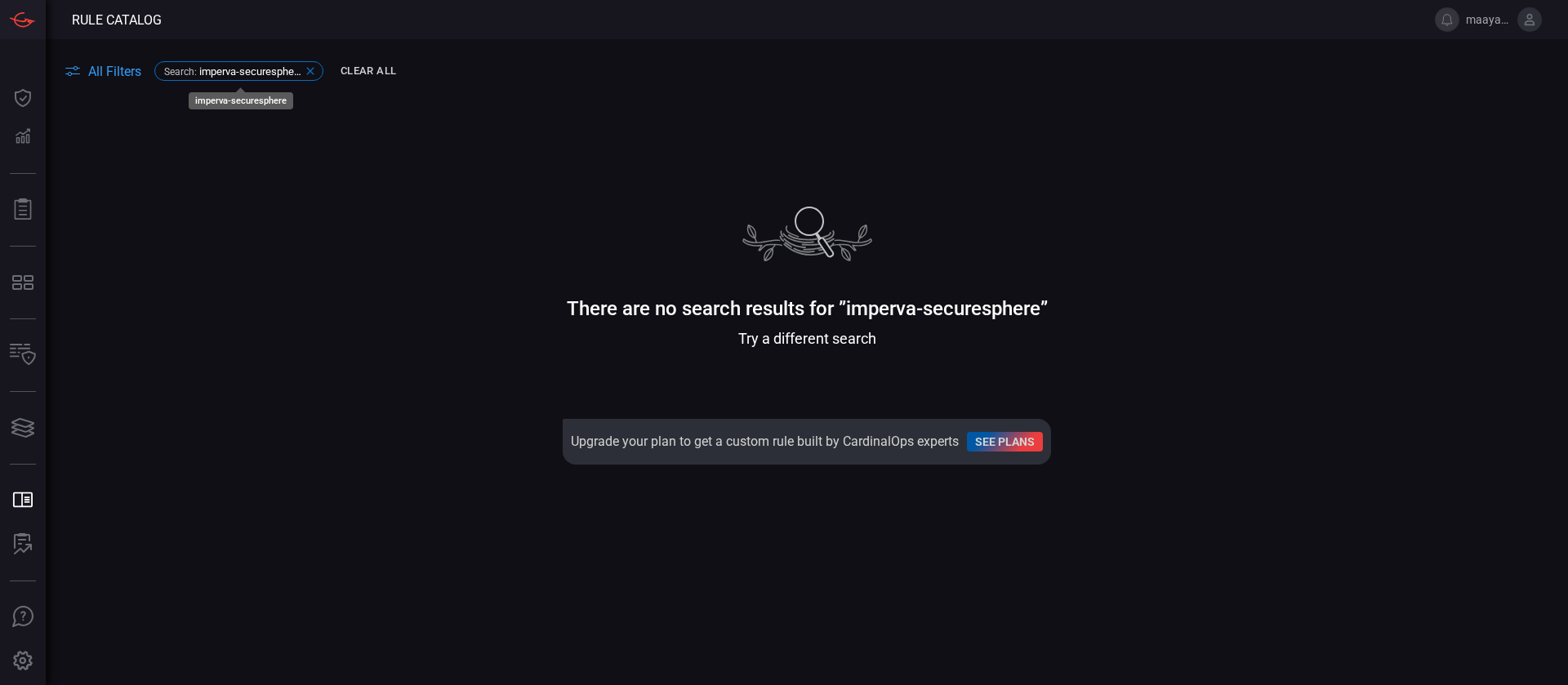
drag, startPoint x: 242, startPoint y: 66, endPoint x: 209, endPoint y: 68, distance: 33.1
click at [209, 68] on span "imperva-securesphere" at bounding box center [250, 72] width 102 height 12
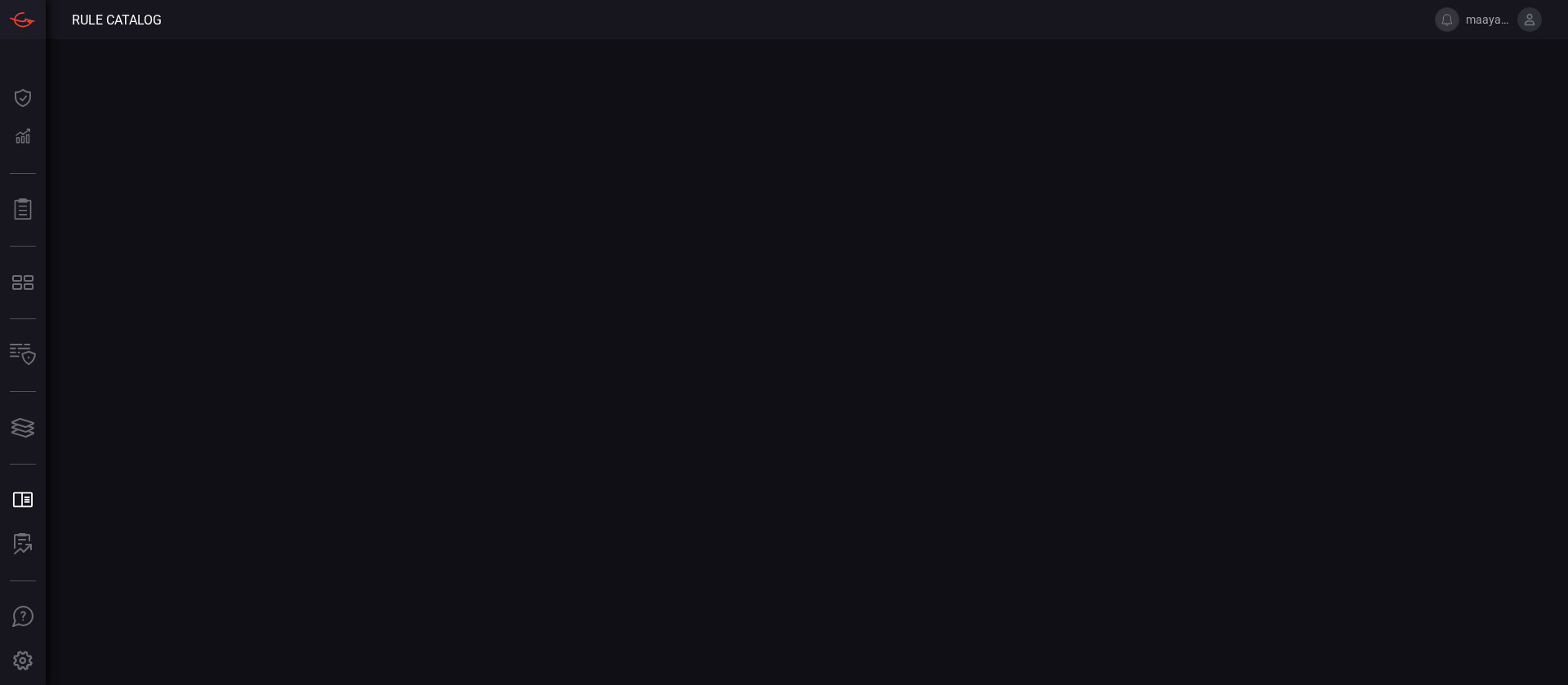
click at [209, 68] on main at bounding box center [784, 362] width 1568 height 646
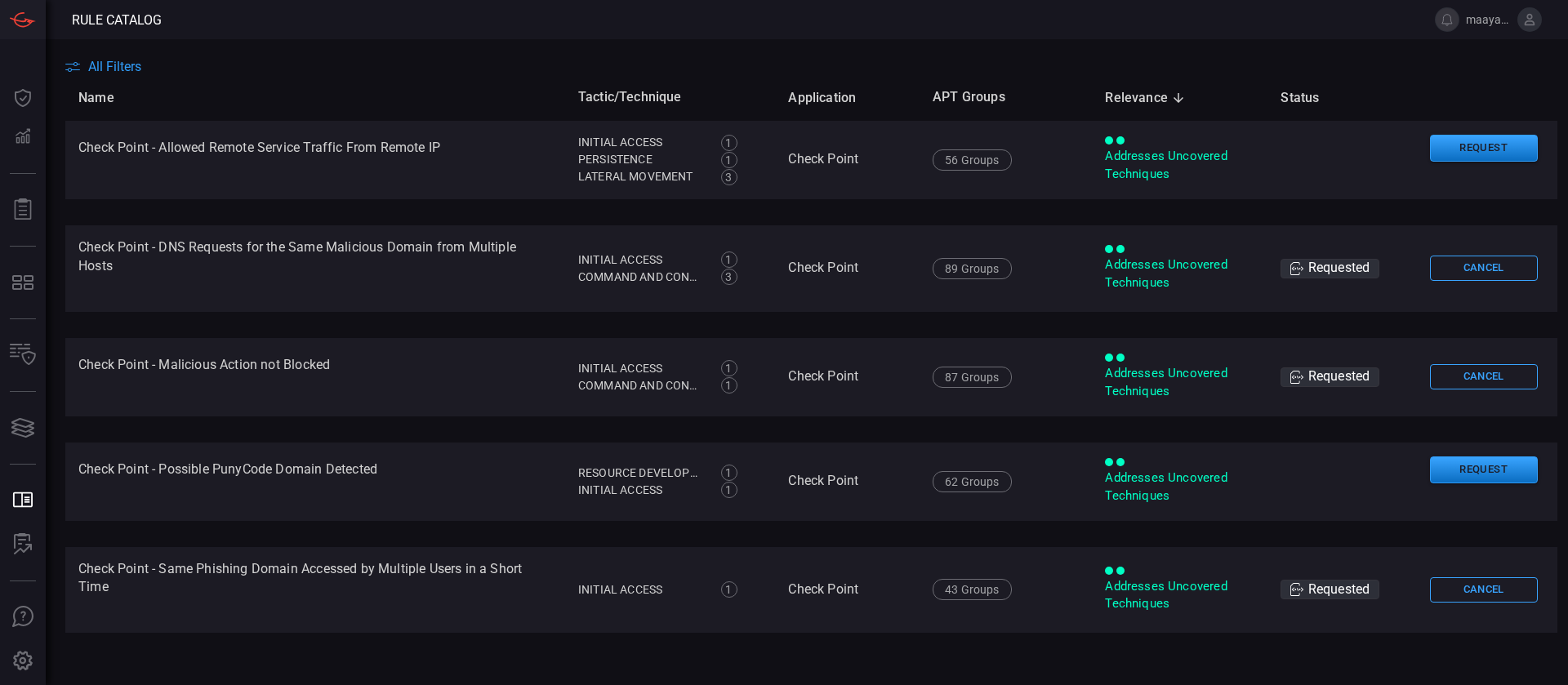
click at [110, 65] on span "All Filters" at bounding box center [114, 66] width 53 height 15
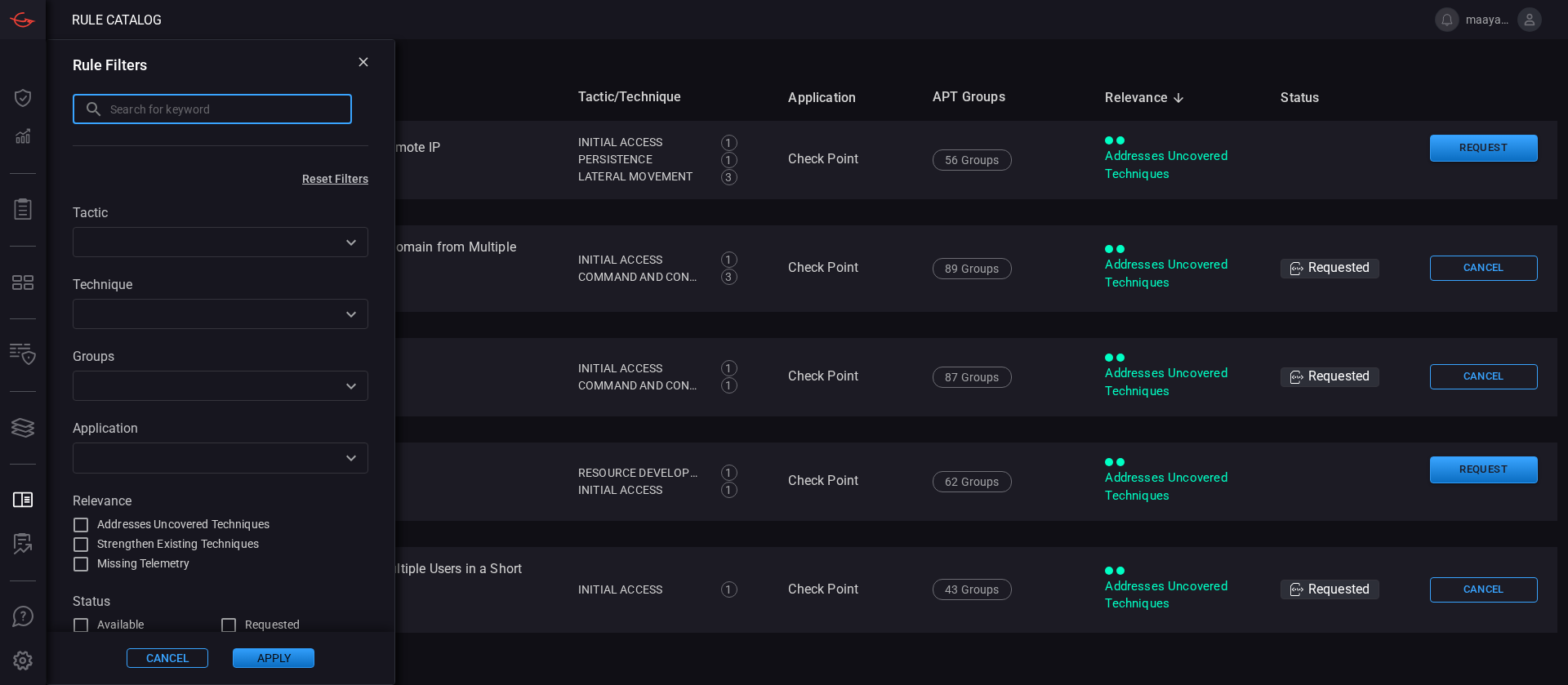
click at [305, 115] on input "text" at bounding box center [231, 109] width 242 height 30
paste input "imperva-securesphere"
type input "imperva"
click at [283, 663] on button "Apply" at bounding box center [273, 658] width 82 height 20
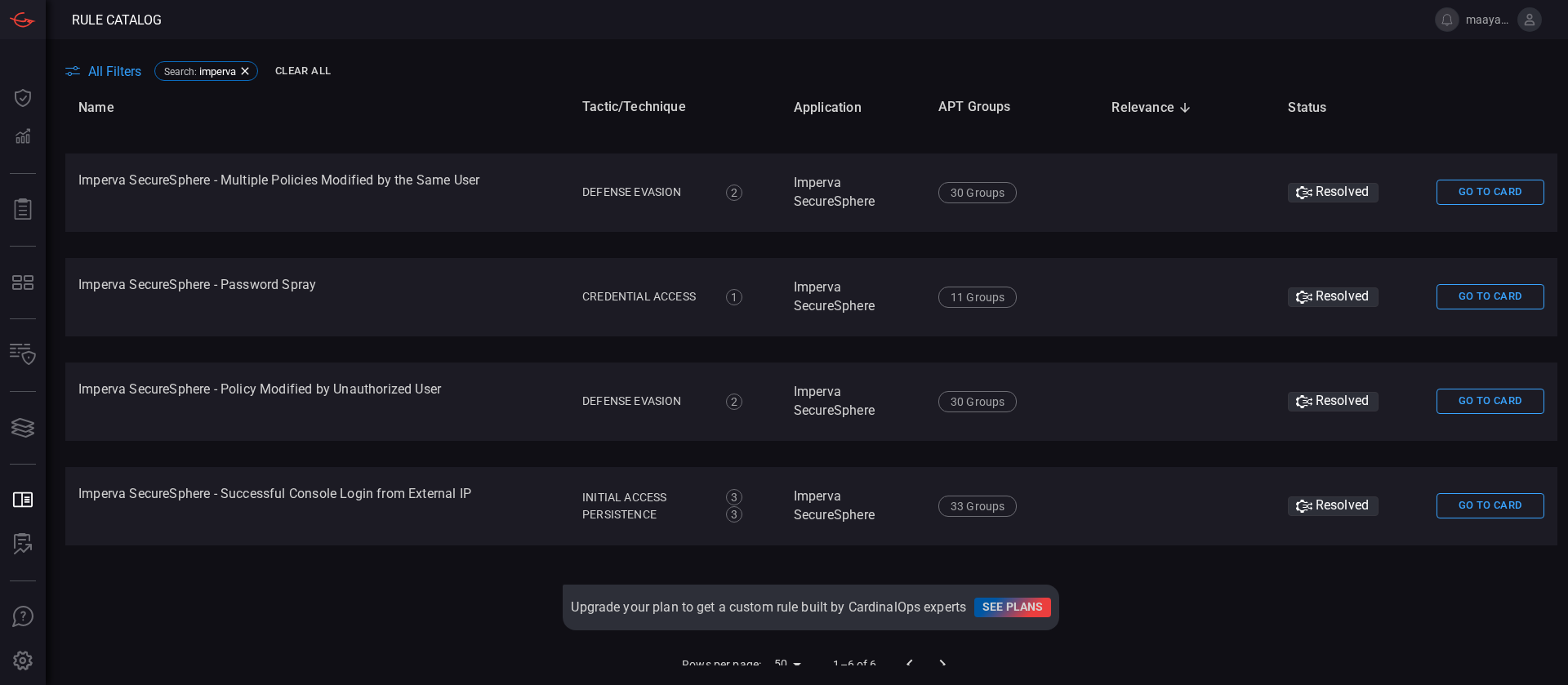
scroll to position [207, 0]
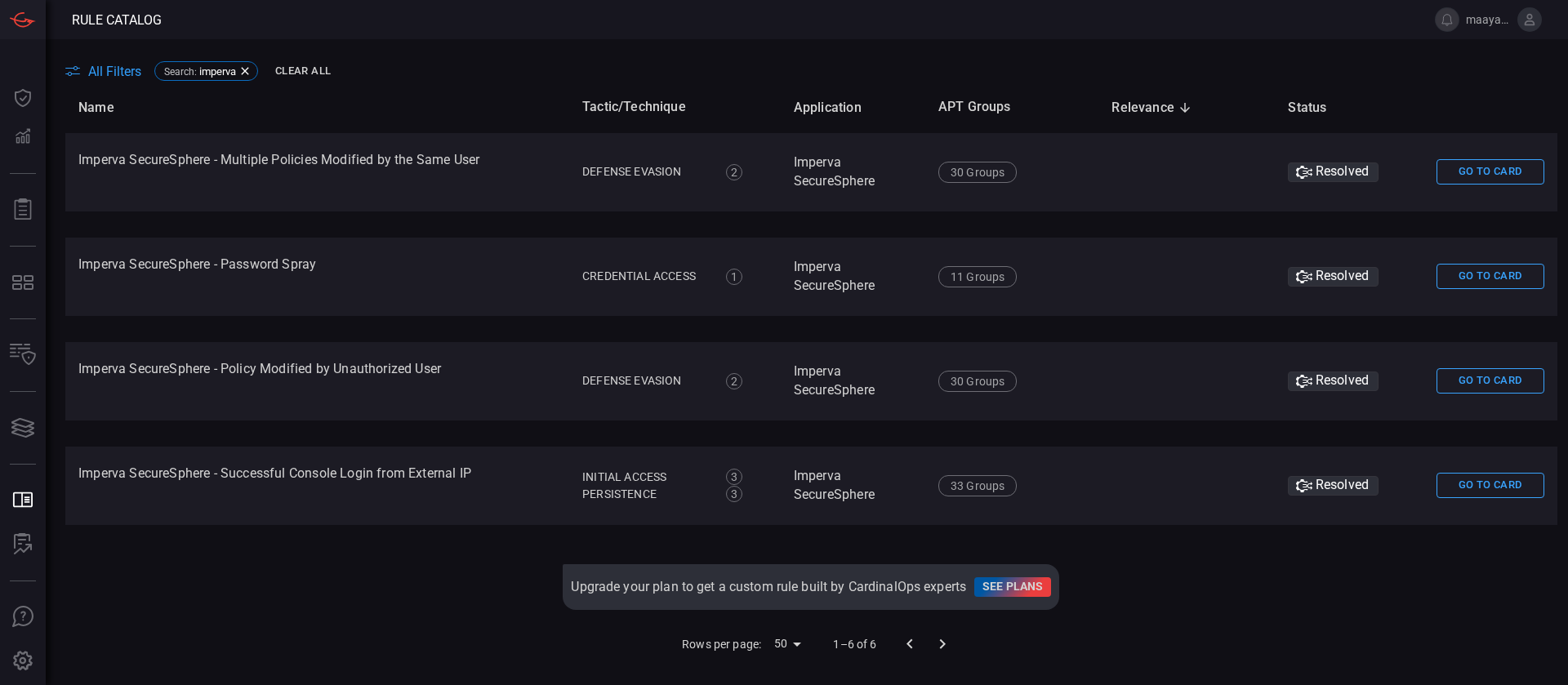
click at [932, 640] on div at bounding box center [926, 644] width 66 height 33
click at [898, 637] on div at bounding box center [926, 644] width 66 height 33
click at [775, 639] on body "Rule Catalog maayansh Dashboard Dashboard Detections Detections Reports Reports…" at bounding box center [784, 342] width 1568 height 685
click at [775, 657] on li "100" at bounding box center [778, 650] width 48 height 29
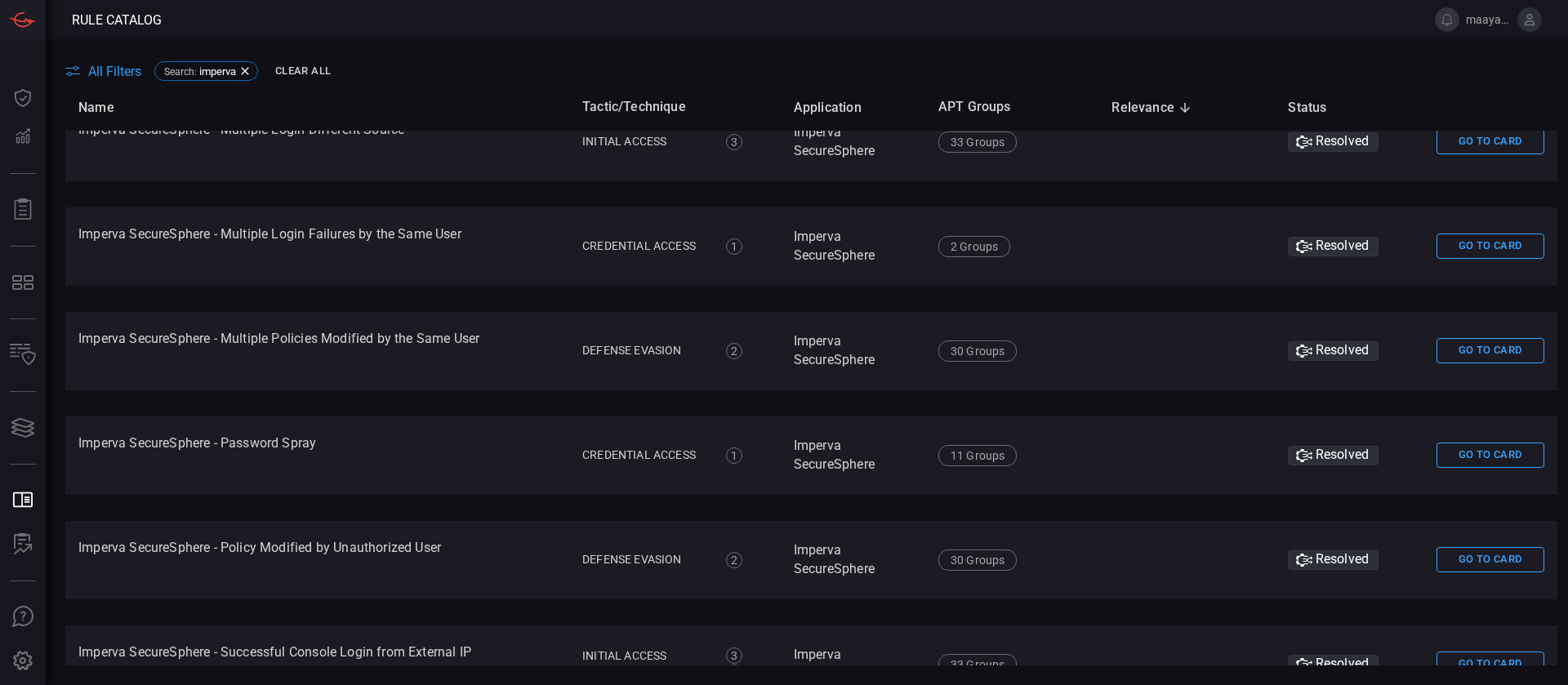
scroll to position [0, 0]
